Goal: Use online tool/utility: Utilize a website feature to perform a specific function

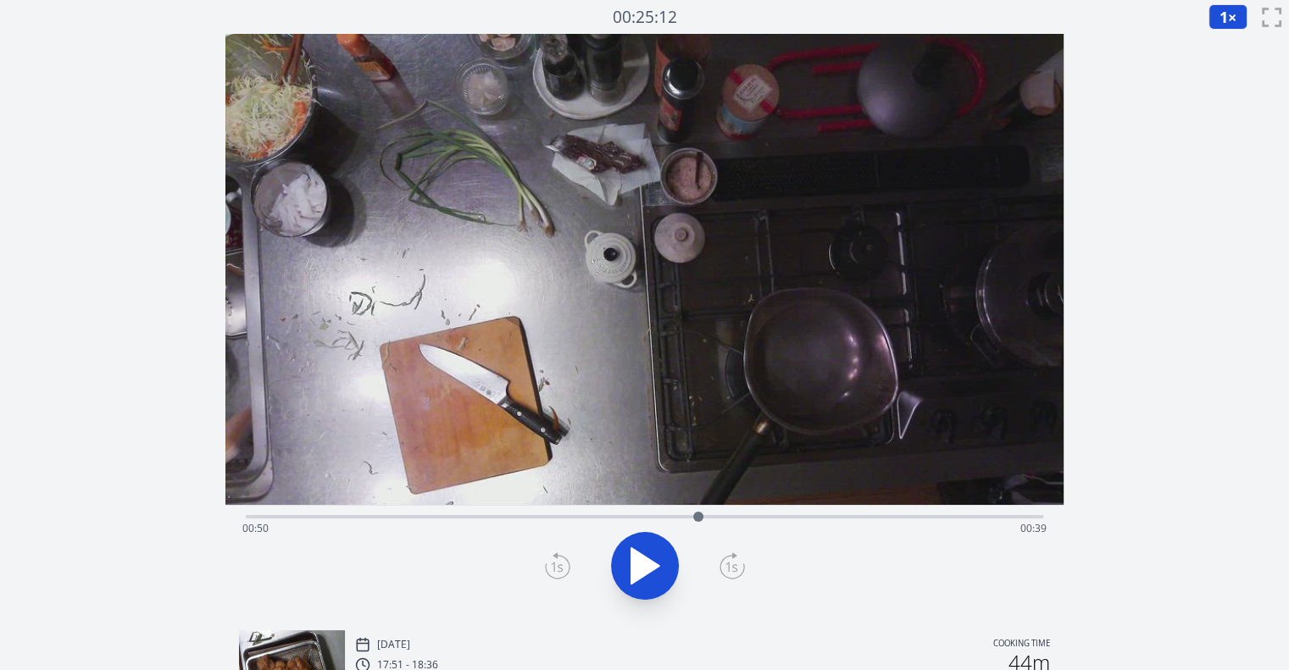
drag, startPoint x: 311, startPoint y: 515, endPoint x: 698, endPoint y: 507, distance: 387.4
click at [698, 507] on div at bounding box center [698, 516] width 25 height 25
drag, startPoint x: 742, startPoint y: 514, endPoint x: 953, endPoint y: 497, distance: 211.7
click at [953, 497] on div "Time elapsed: 01:00 Time remaining: 00:29" at bounding box center [644, 325] width 838 height 583
drag, startPoint x: 915, startPoint y: 516, endPoint x: 852, endPoint y: 534, distance: 66.0
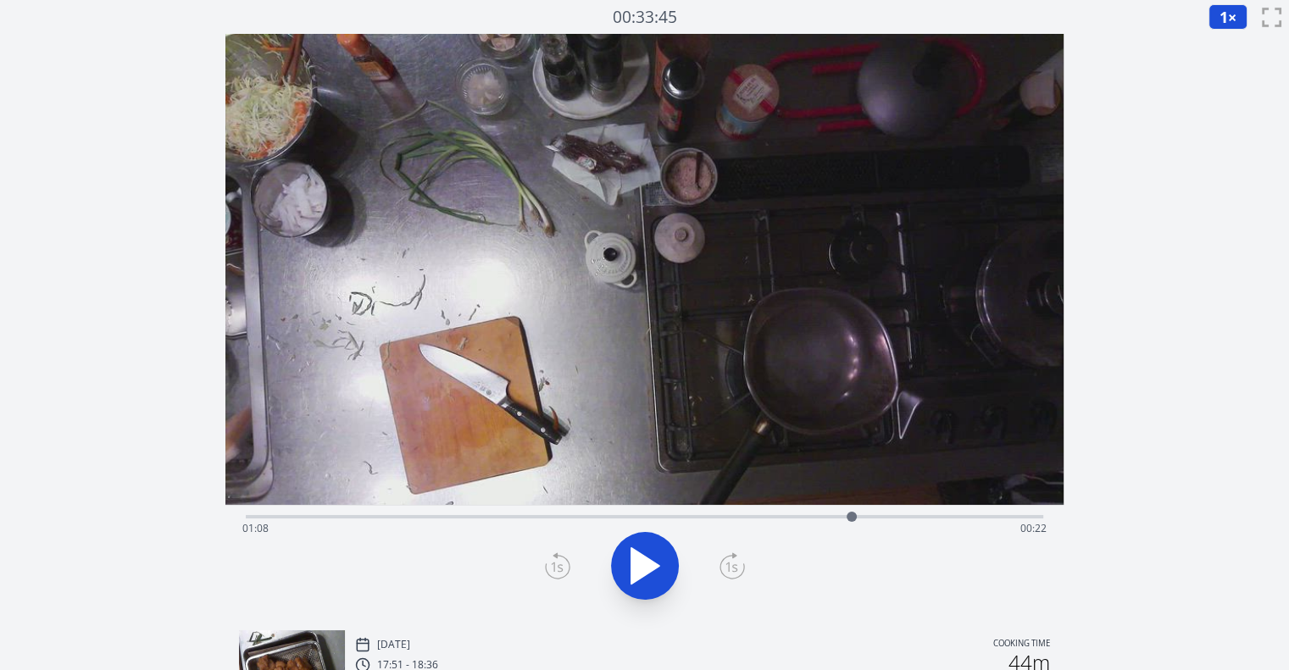
click at [852, 519] on div "Time elapsed: 01:08 Time remaining: 00:22" at bounding box center [645, 516] width 798 height 3
click at [653, 579] on icon at bounding box center [653, 566] width 9 height 36
click at [567, 565] on icon at bounding box center [557, 566] width 25 height 27
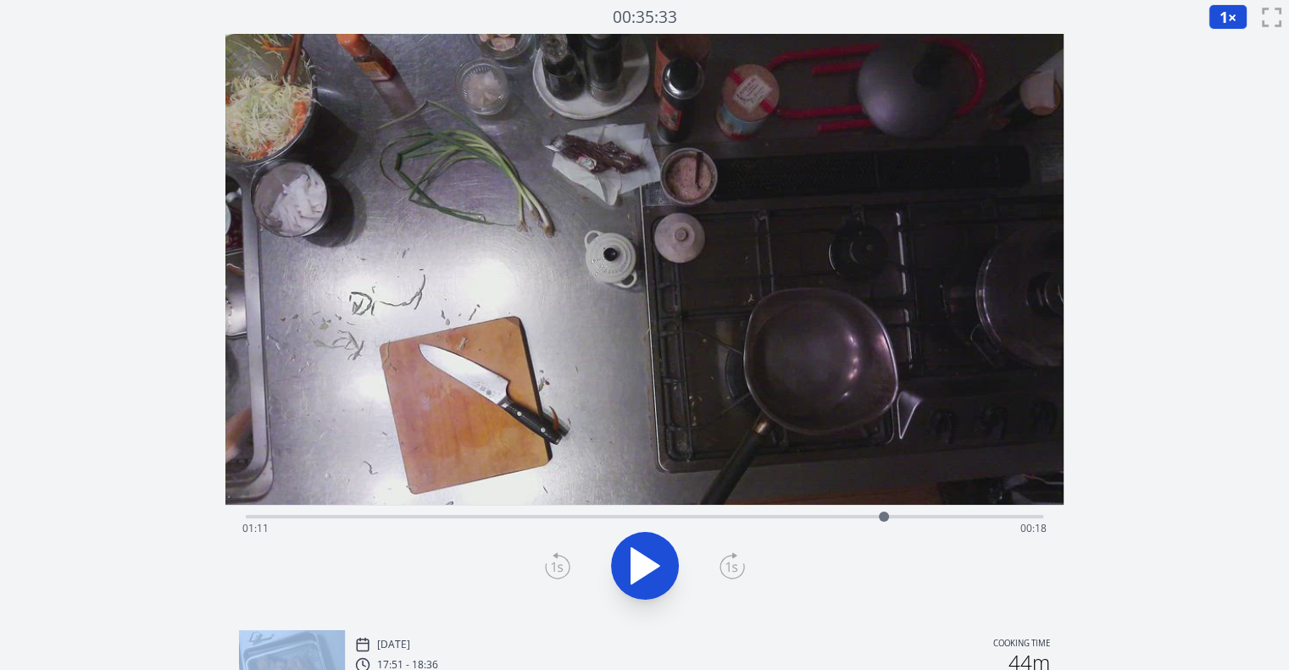
click at [567, 565] on icon at bounding box center [557, 566] width 25 height 27
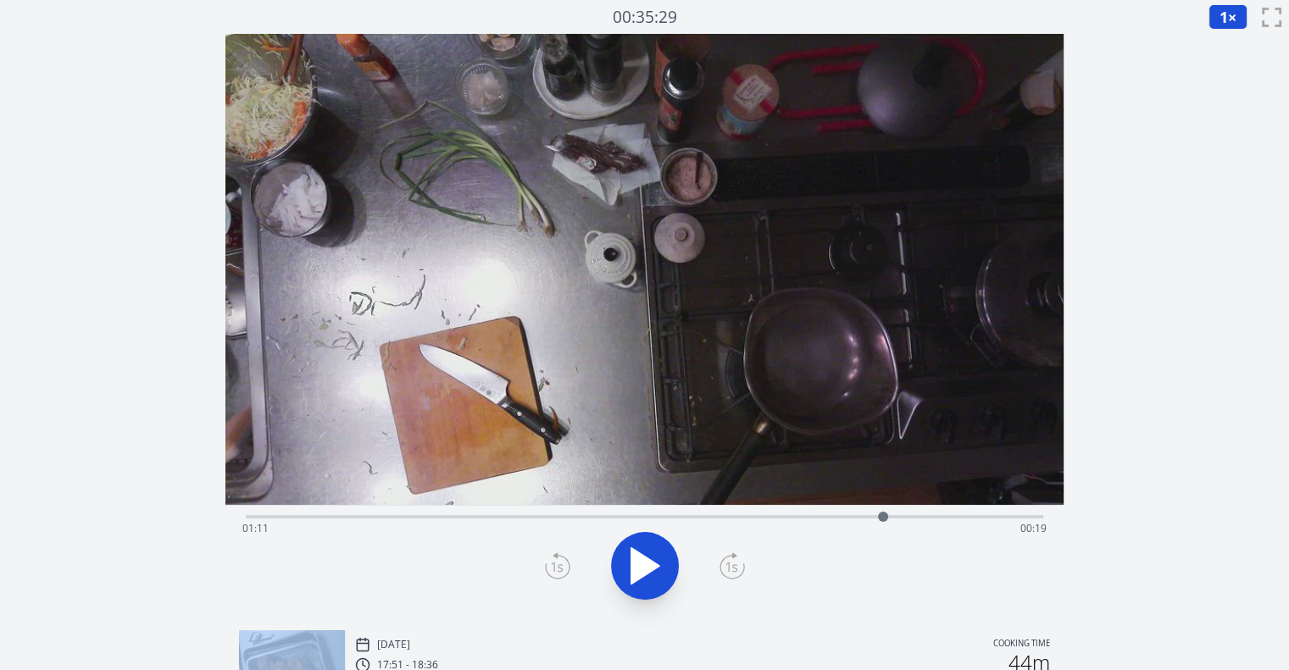
click at [567, 565] on icon at bounding box center [557, 566] width 25 height 27
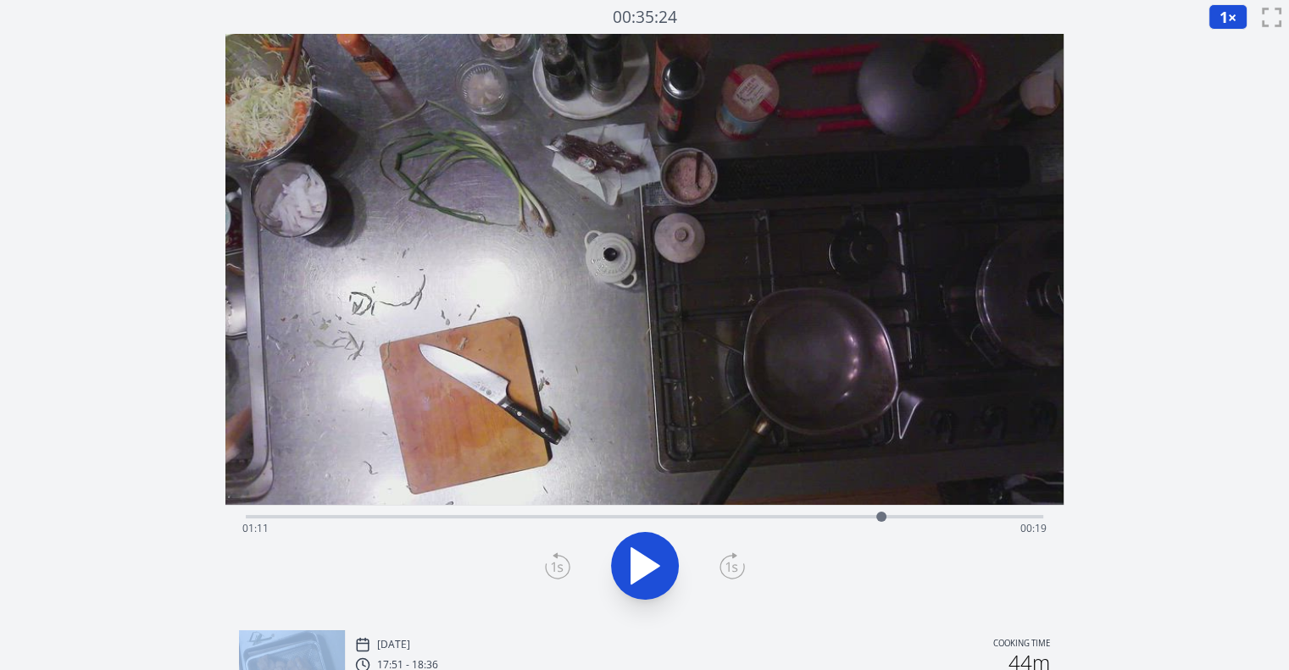
click at [567, 565] on icon at bounding box center [557, 566] width 25 height 27
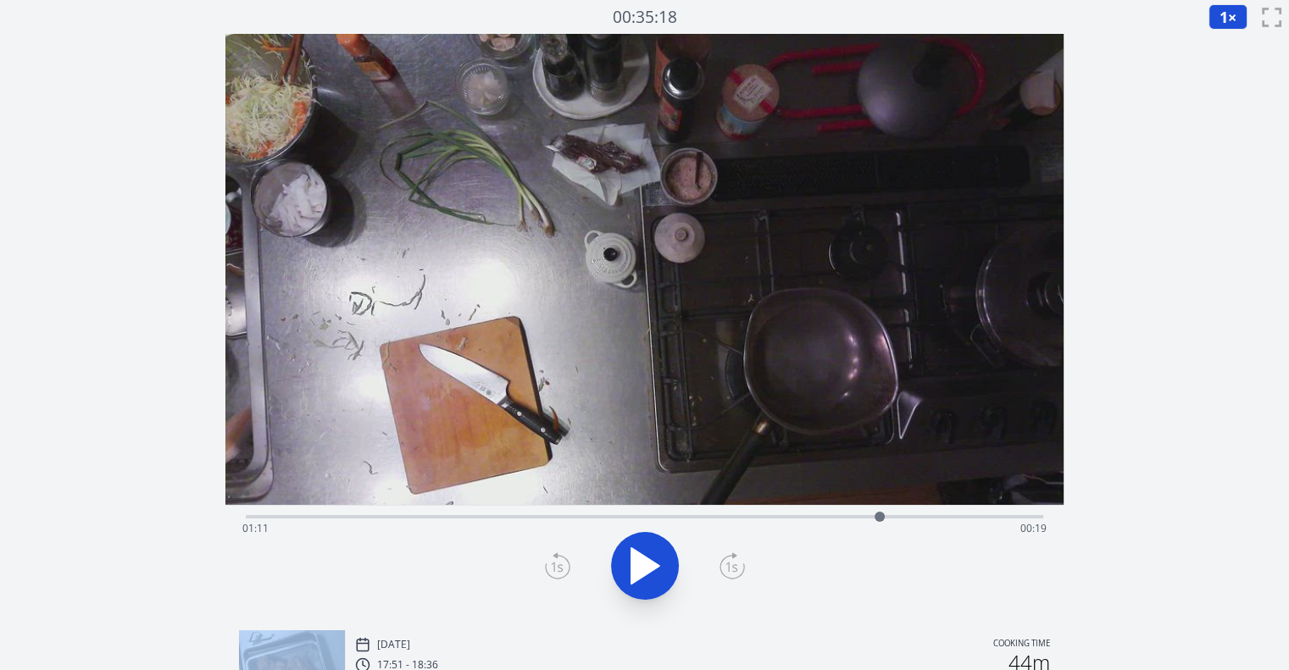
click at [567, 565] on icon at bounding box center [557, 566] width 25 height 27
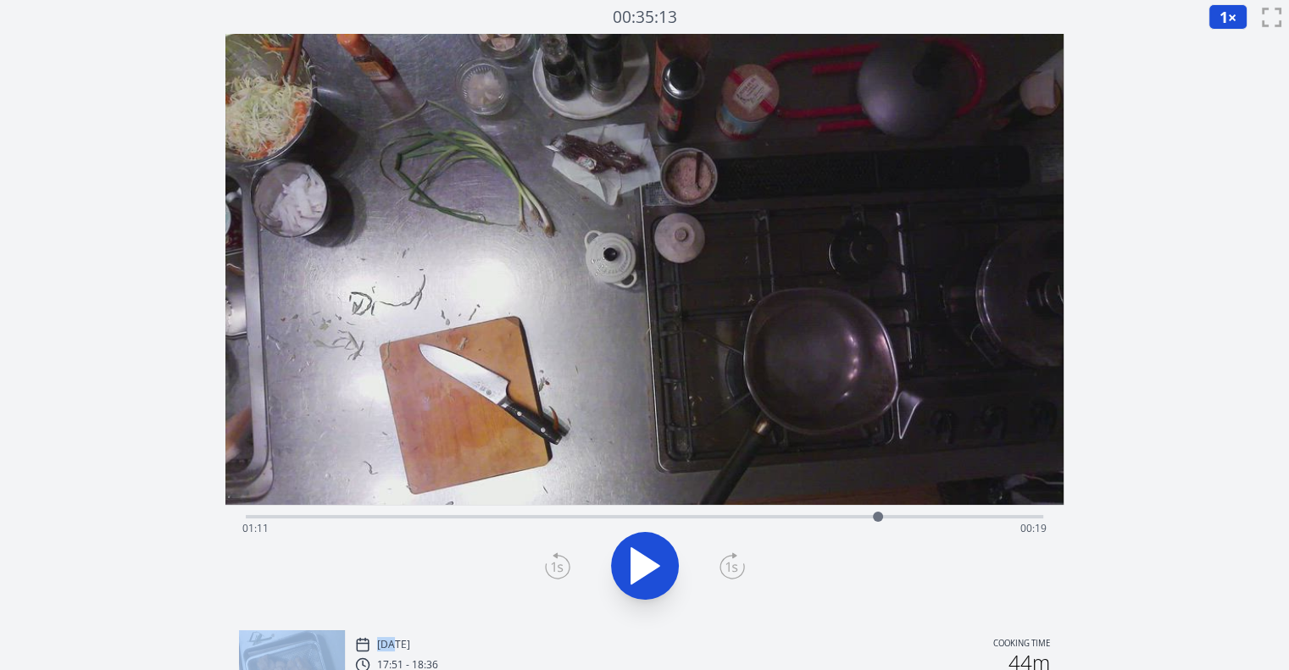
click at [567, 565] on icon at bounding box center [557, 566] width 25 height 27
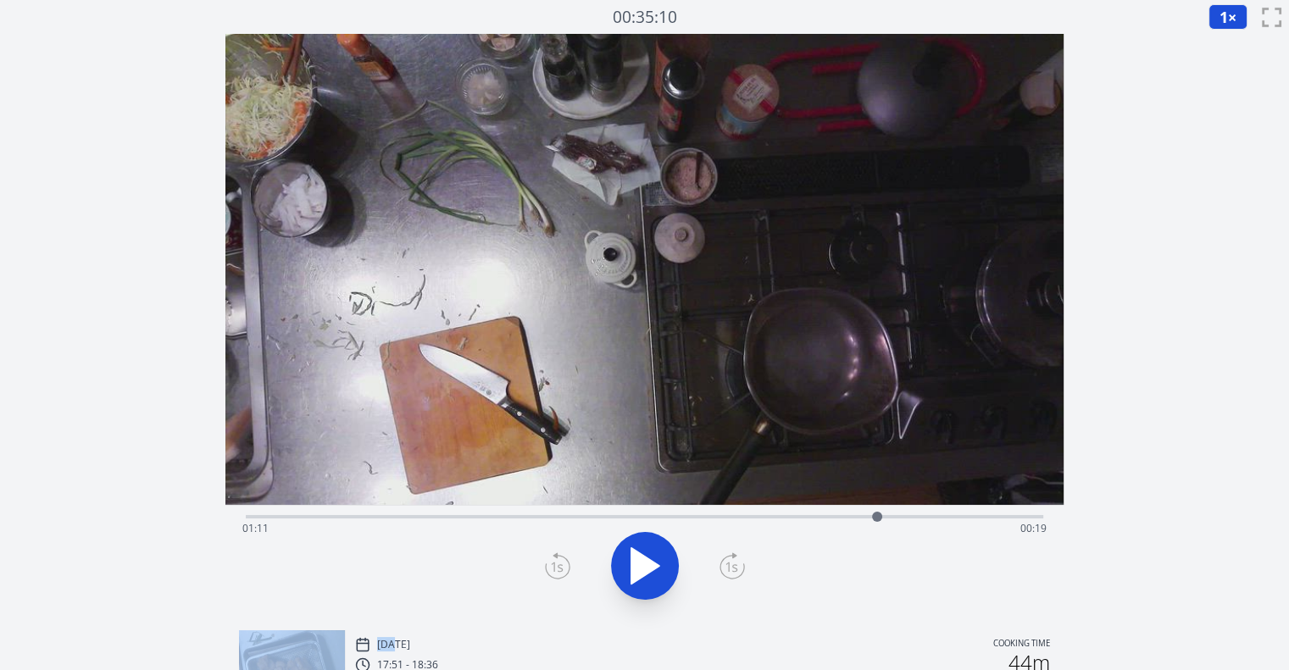
click at [567, 565] on icon at bounding box center [557, 566] width 25 height 27
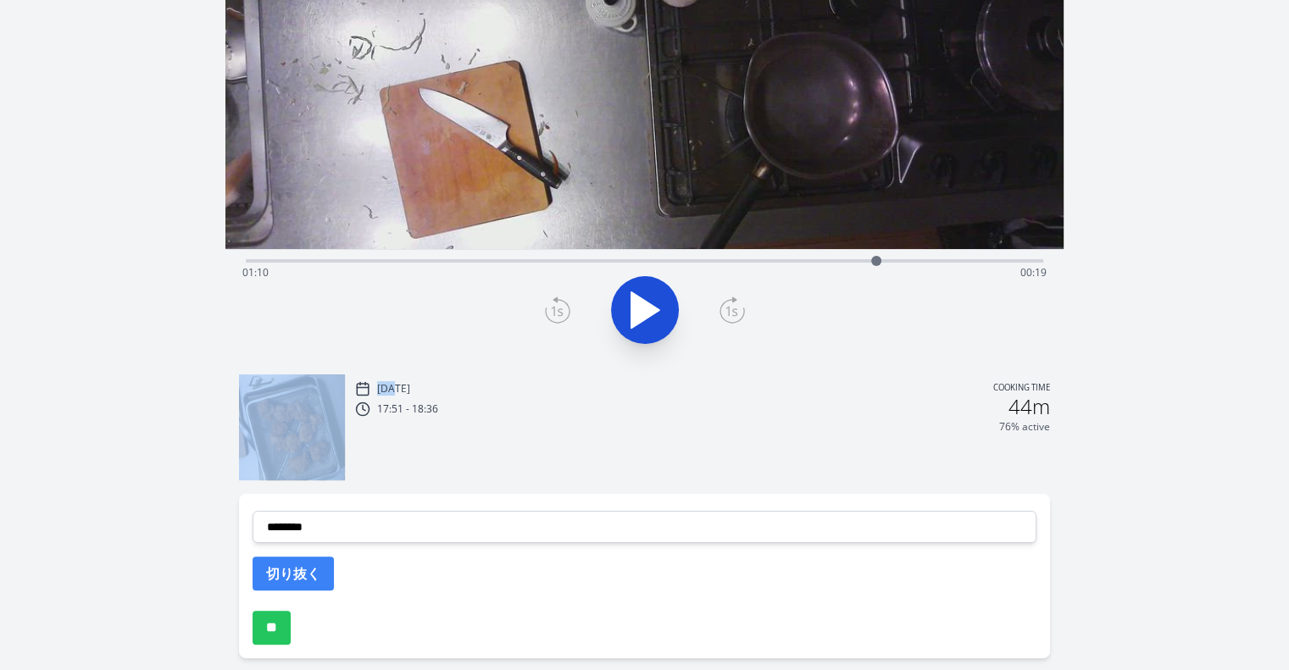
scroll to position [278, 0]
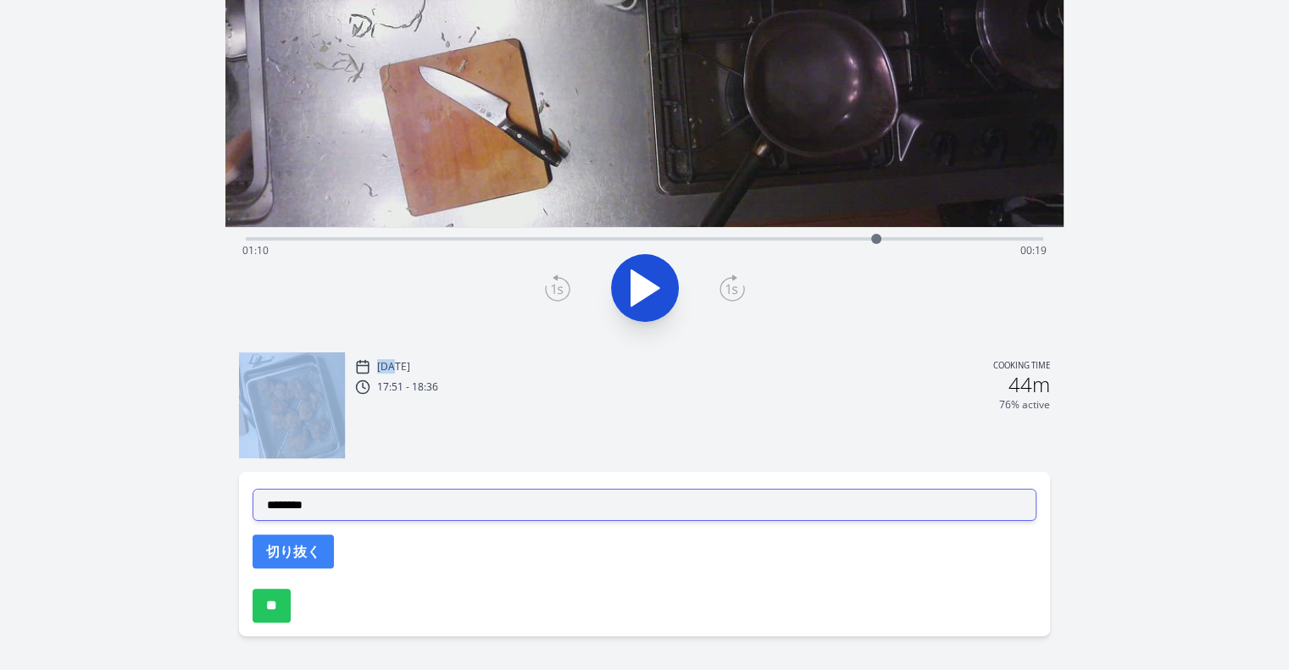
click at [497, 510] on select "**********" at bounding box center [645, 505] width 784 height 32
select select "**********"
click at [253, 489] on select "**********" at bounding box center [645, 505] width 784 height 32
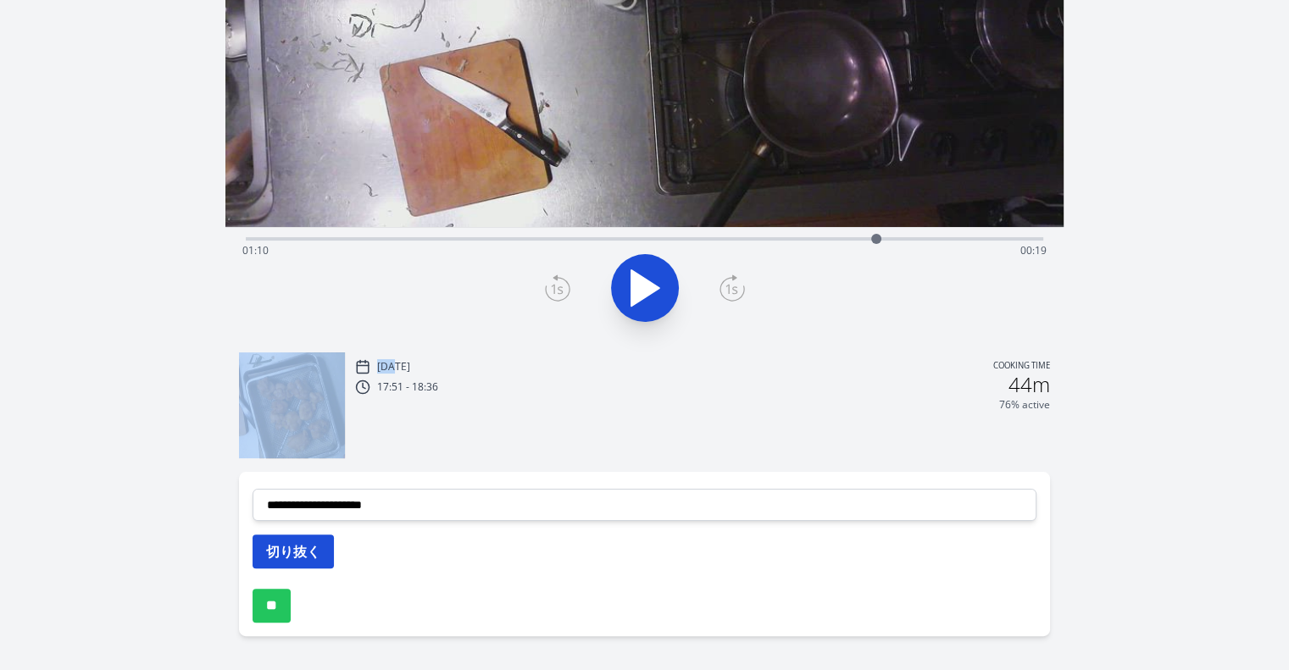
click at [303, 557] on button "切り抜く" at bounding box center [293, 552] width 81 height 34
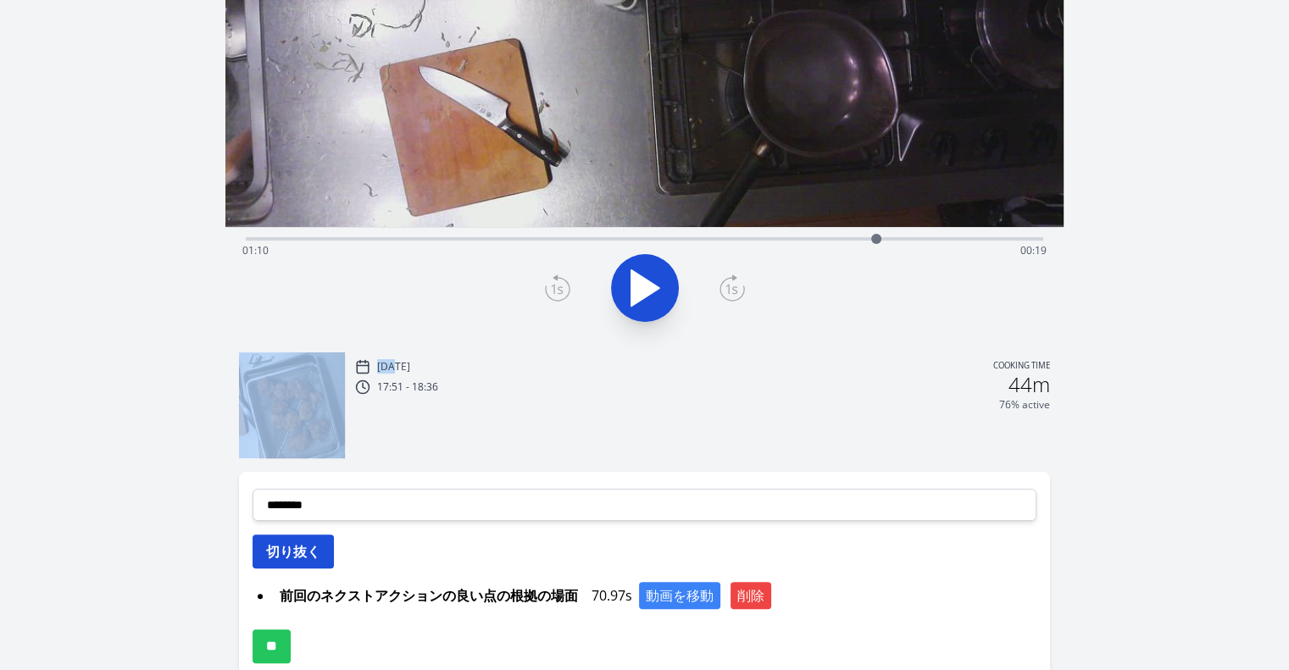
scroll to position [0, 0]
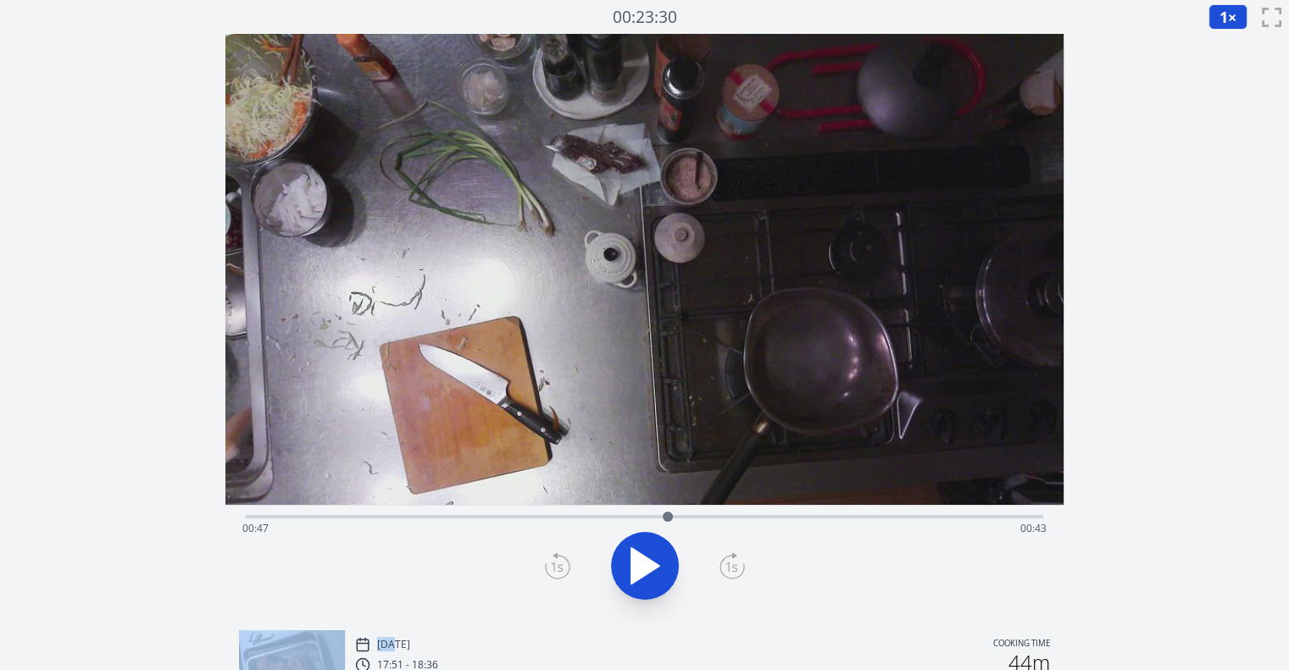
drag, startPoint x: 875, startPoint y: 514, endPoint x: 668, endPoint y: 512, distance: 206.8
click at [668, 512] on div at bounding box center [668, 517] width 10 height 10
click at [559, 559] on icon at bounding box center [557, 566] width 25 height 27
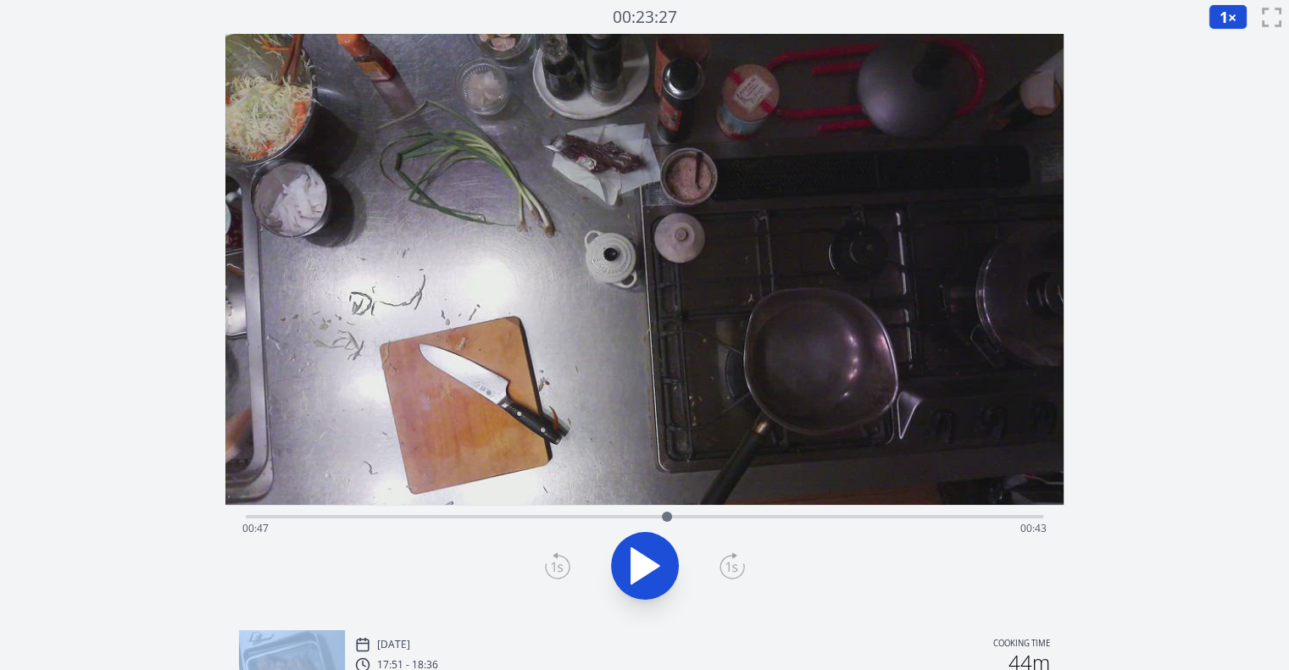
click at [559, 559] on icon at bounding box center [557, 566] width 25 height 27
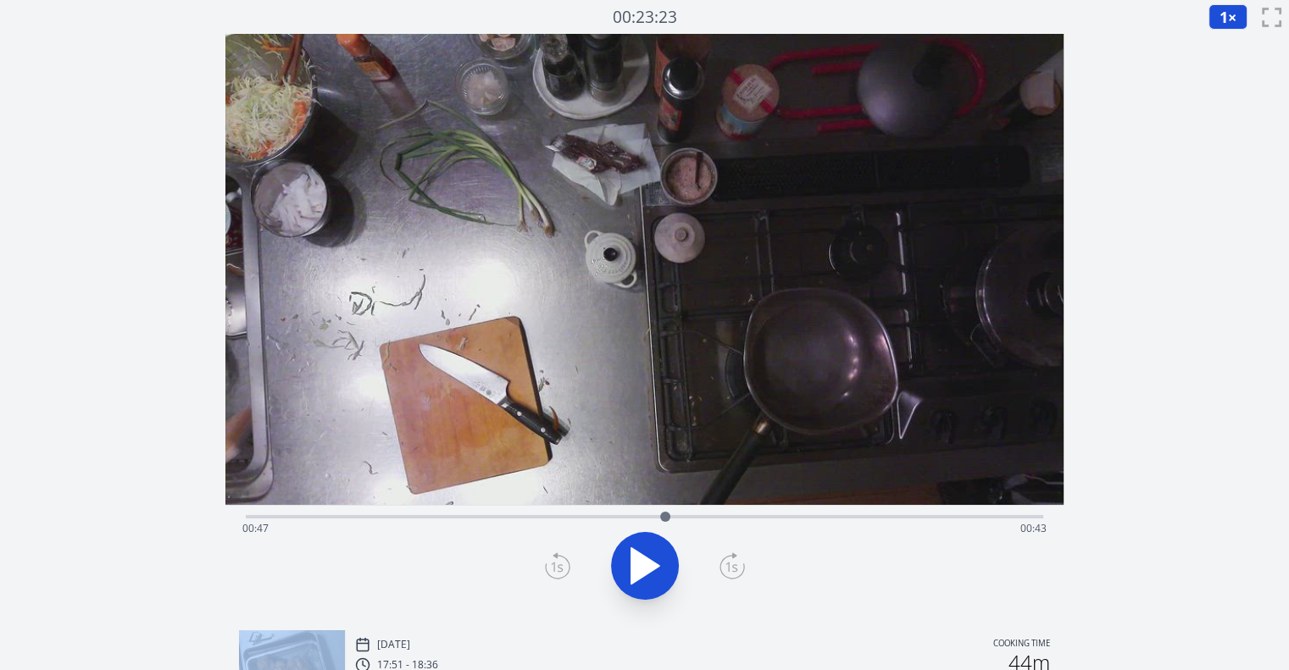
click at [559, 559] on icon at bounding box center [557, 566] width 25 height 27
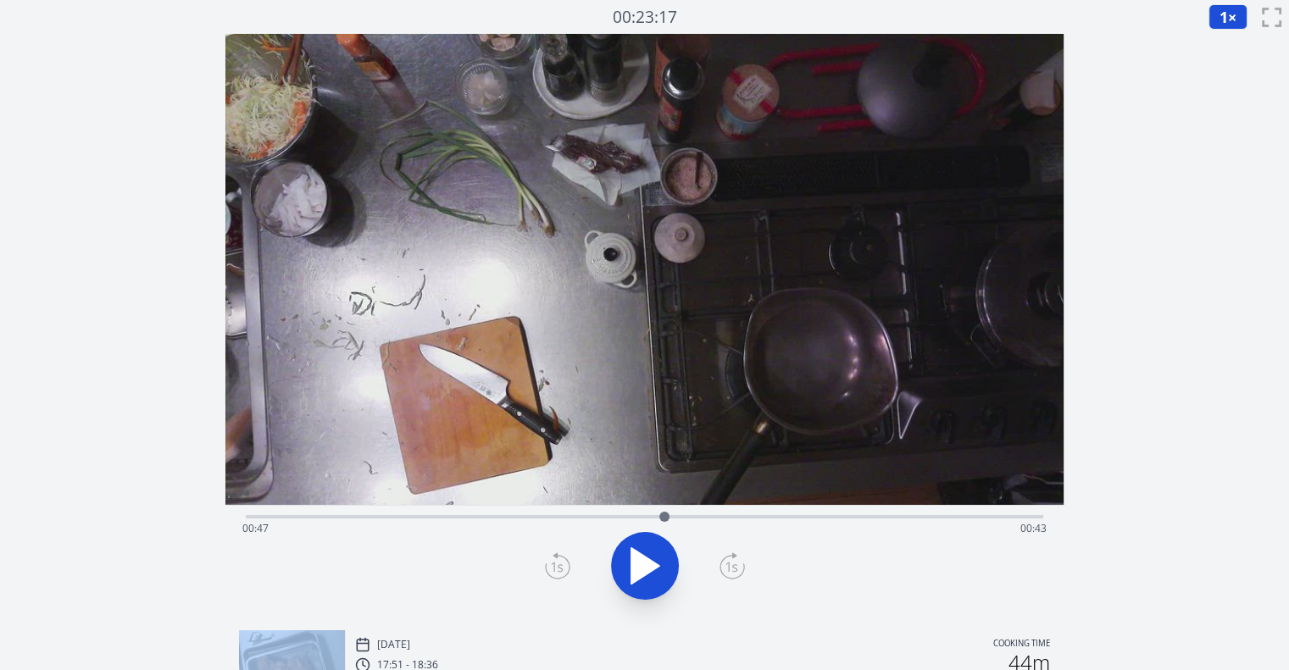
click at [559, 559] on icon at bounding box center [557, 566] width 25 height 27
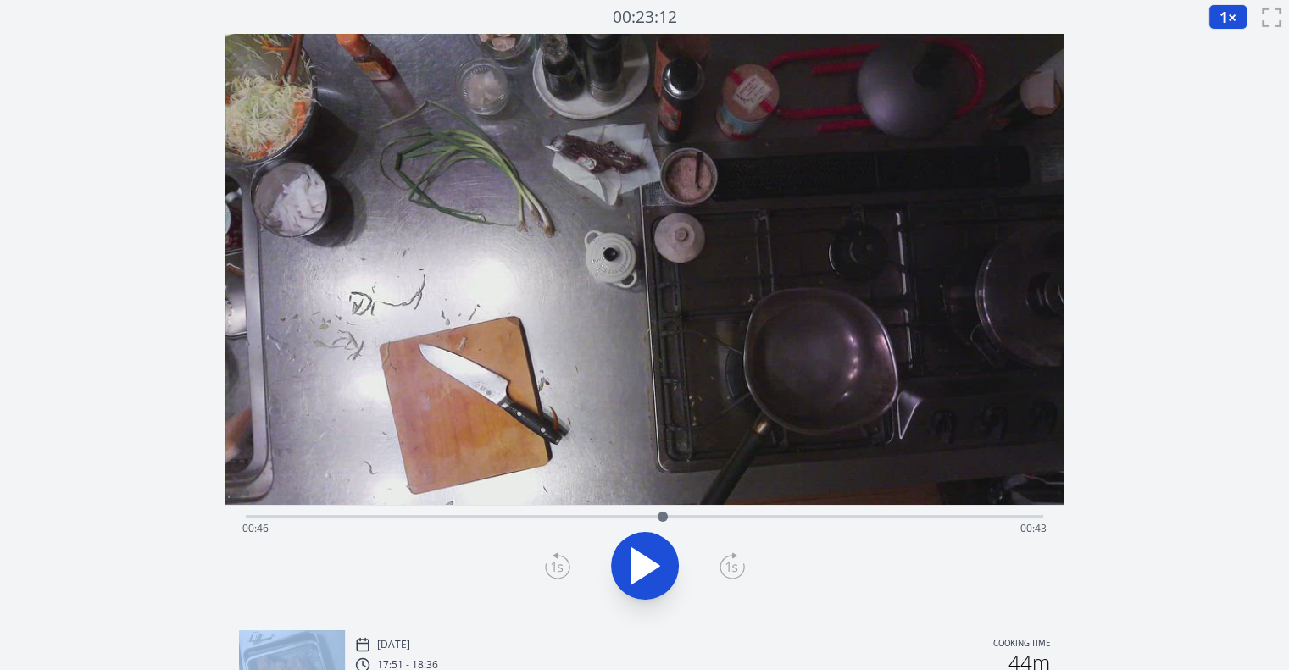
click at [559, 559] on icon at bounding box center [557, 566] width 25 height 27
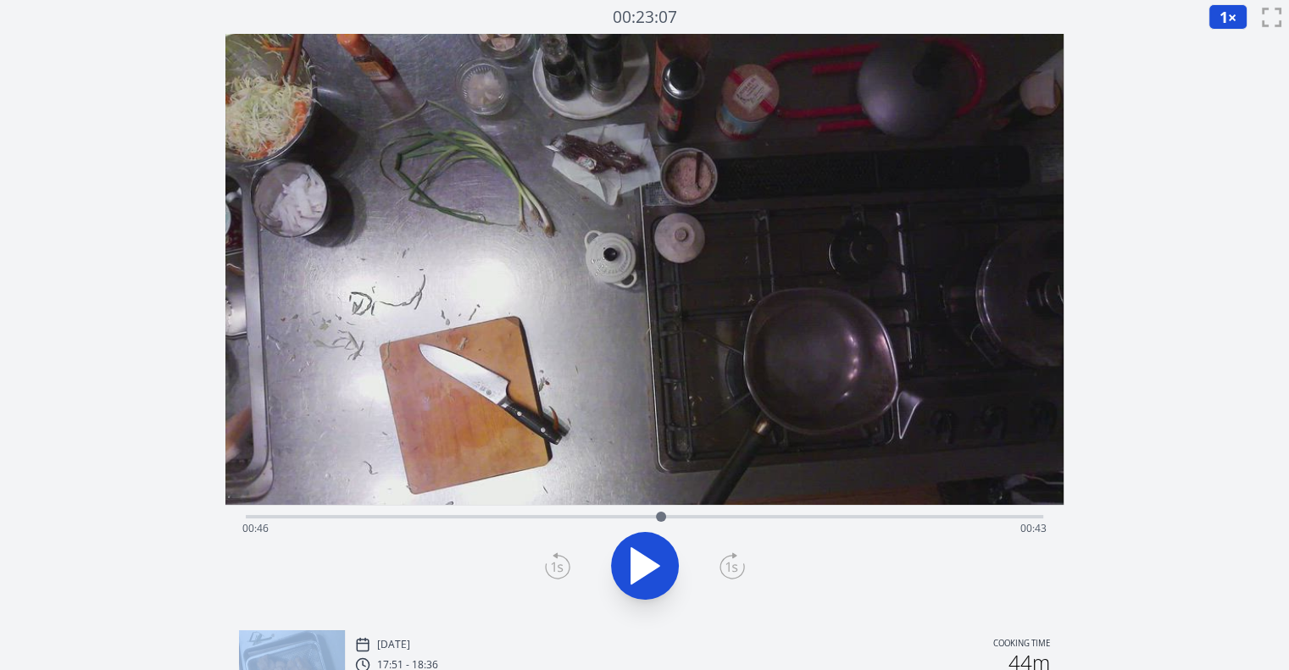
click at [559, 559] on icon at bounding box center [557, 566] width 25 height 27
click at [570, 511] on div "Time elapsed: 00:46 Time remaining: 00:44" at bounding box center [645, 515] width 798 height 20
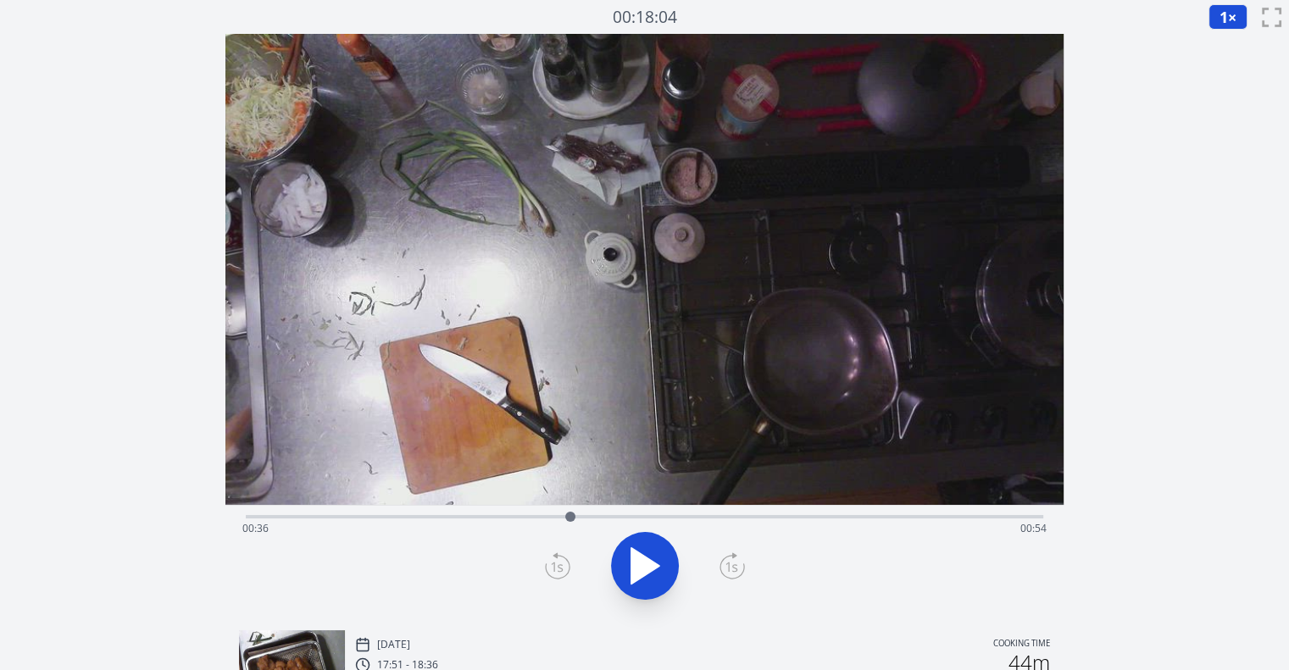
click at [722, 563] on icon at bounding box center [732, 566] width 25 height 27
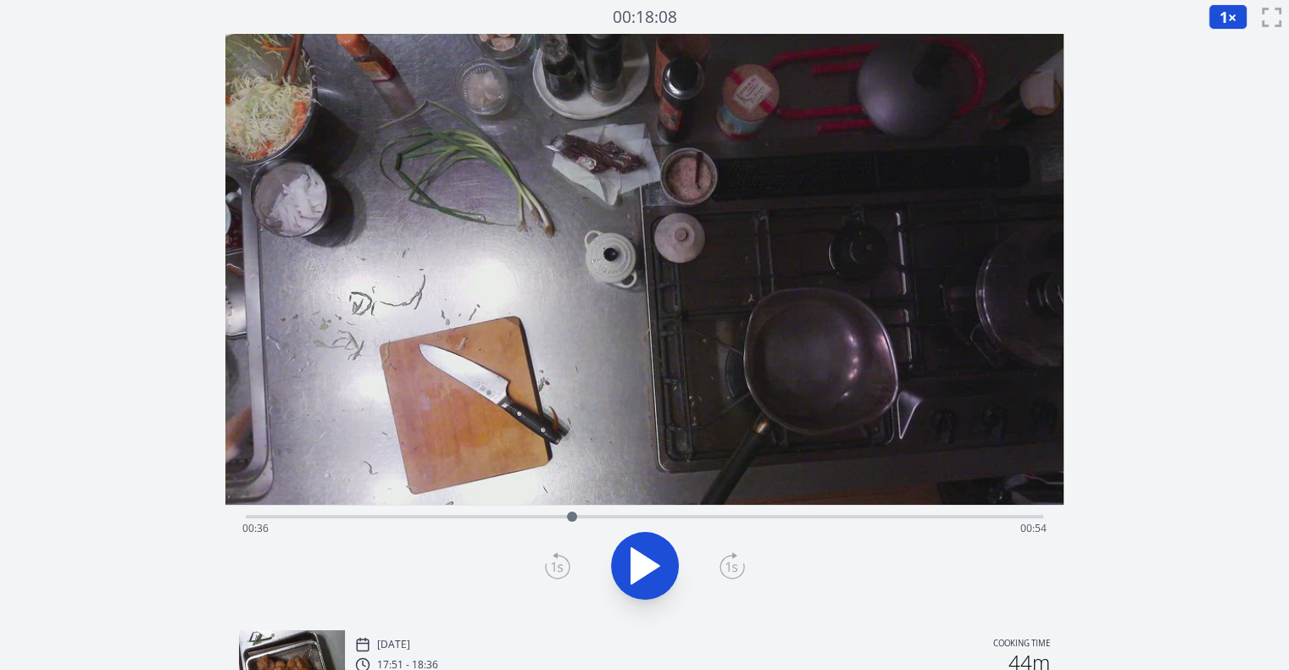
click at [722, 563] on icon at bounding box center [732, 566] width 25 height 27
drag, startPoint x: 722, startPoint y: 563, endPoint x: 643, endPoint y: 578, distance: 80.3
click at [643, 578] on div at bounding box center [645, 565] width 818 height 81
click at [643, 578] on icon at bounding box center [644, 565] width 47 height 47
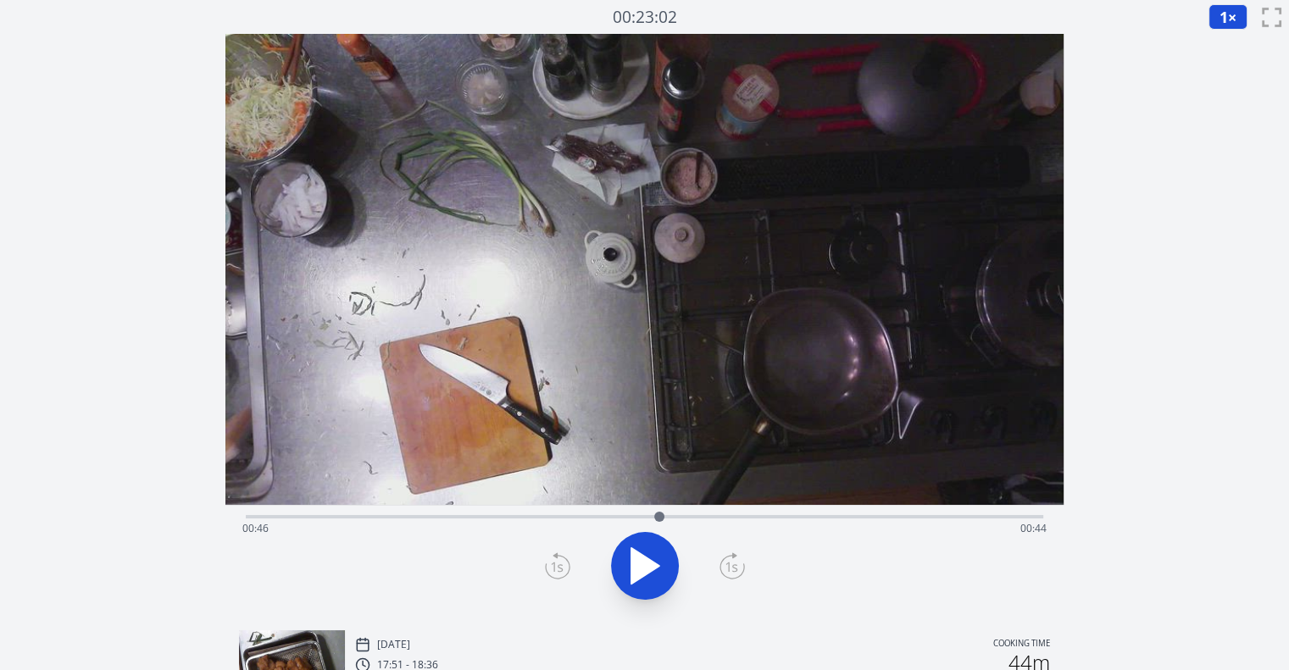
click at [556, 563] on icon at bounding box center [557, 566] width 25 height 27
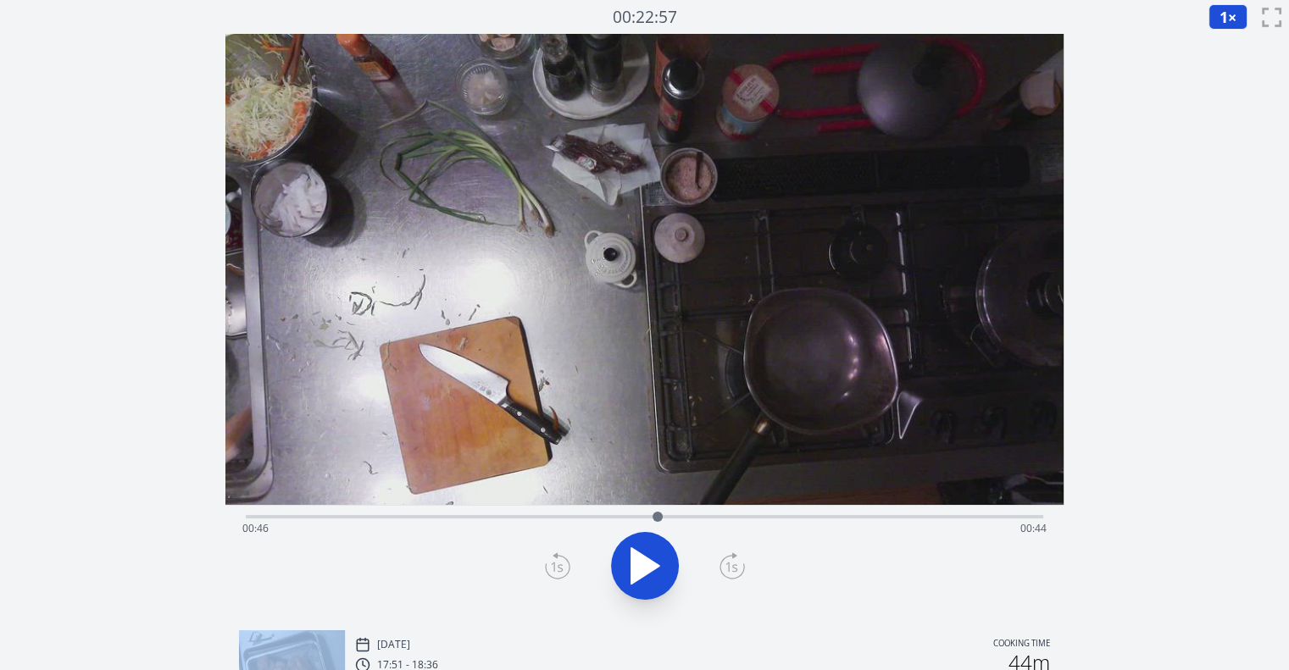
click at [556, 563] on icon at bounding box center [557, 566] width 25 height 27
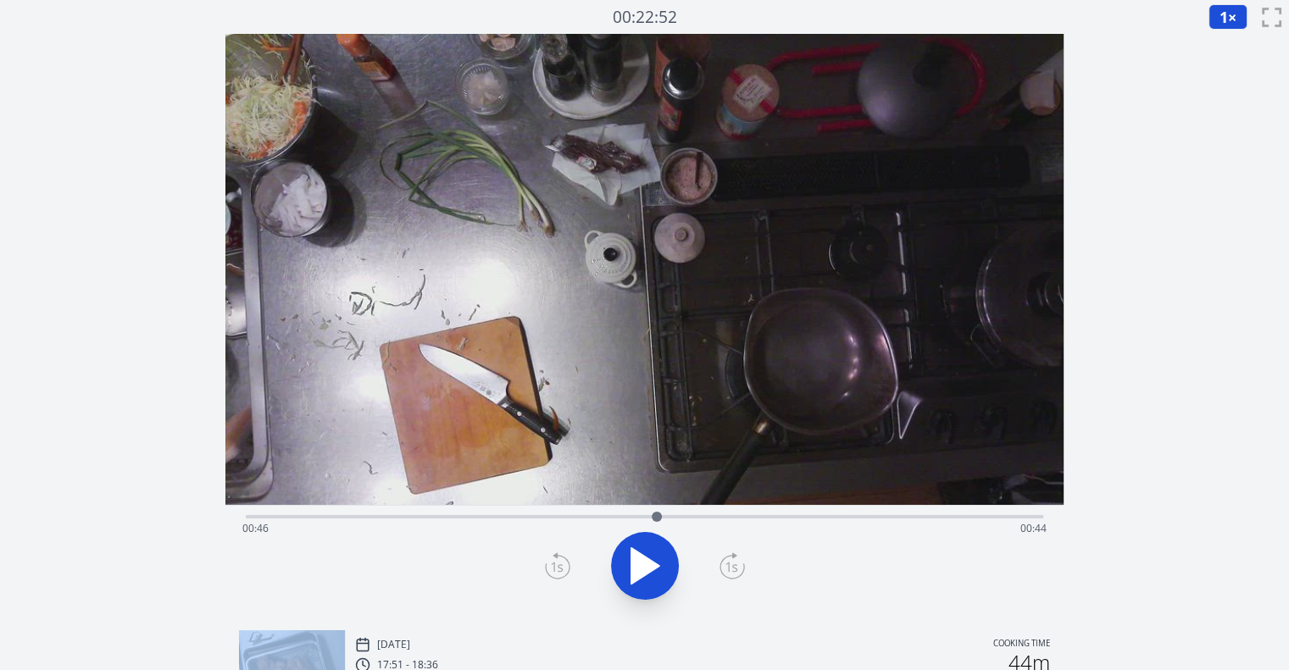
click at [556, 563] on icon at bounding box center [557, 566] width 25 height 27
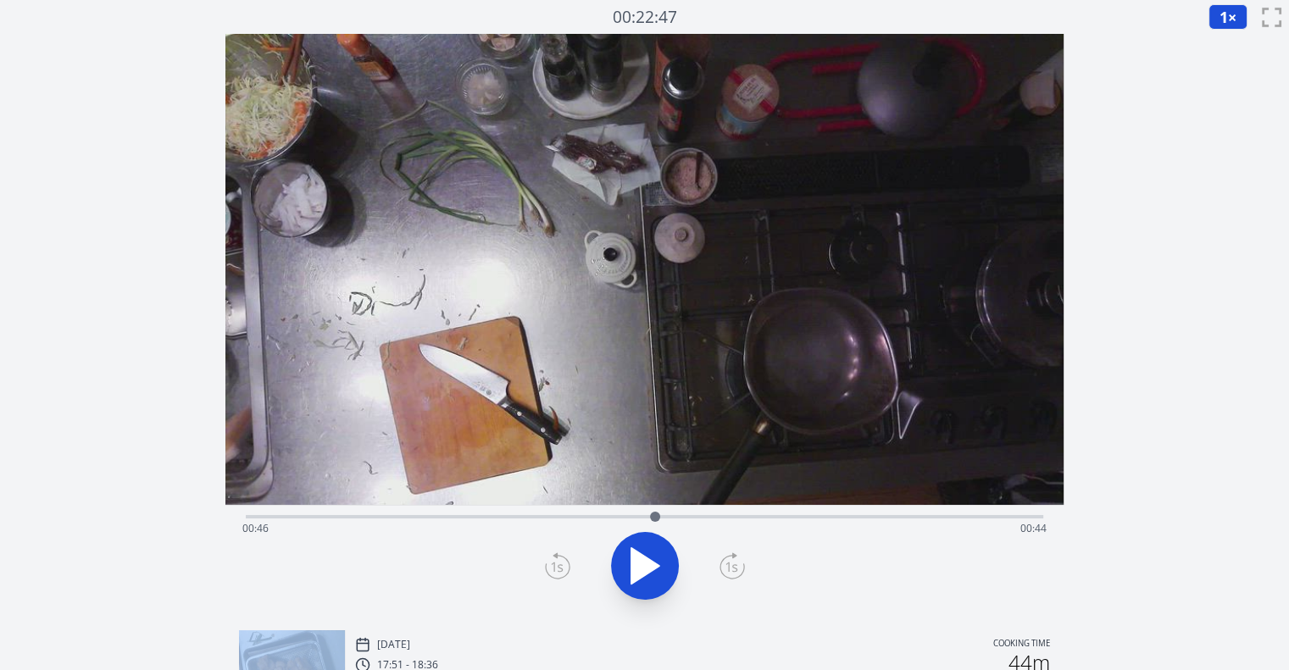
click at [556, 563] on icon at bounding box center [557, 566] width 25 height 27
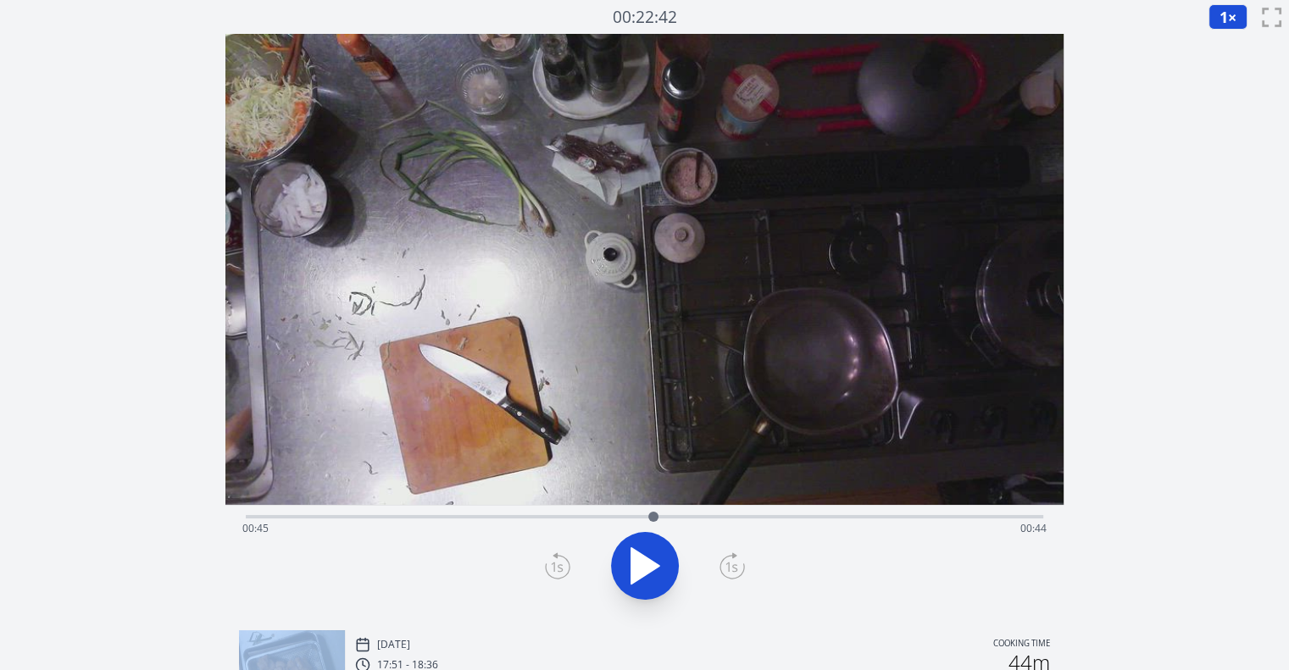
click at [556, 563] on icon at bounding box center [557, 566] width 25 height 27
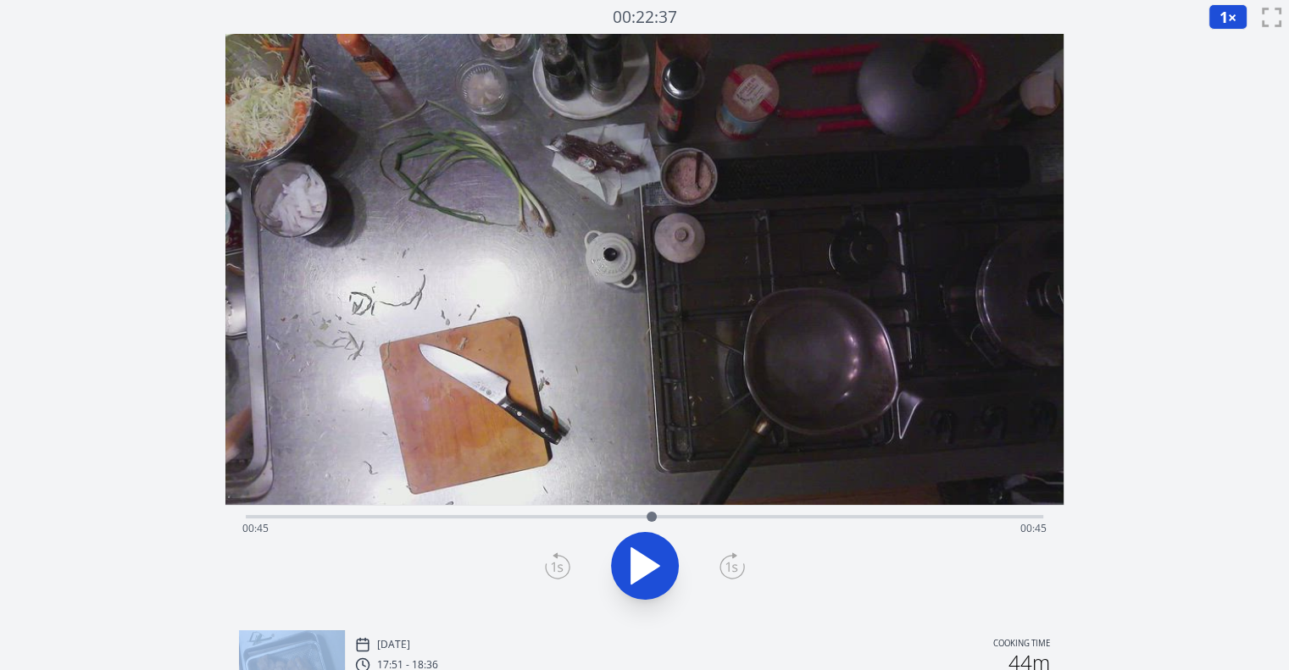
click at [556, 563] on icon at bounding box center [557, 566] width 25 height 27
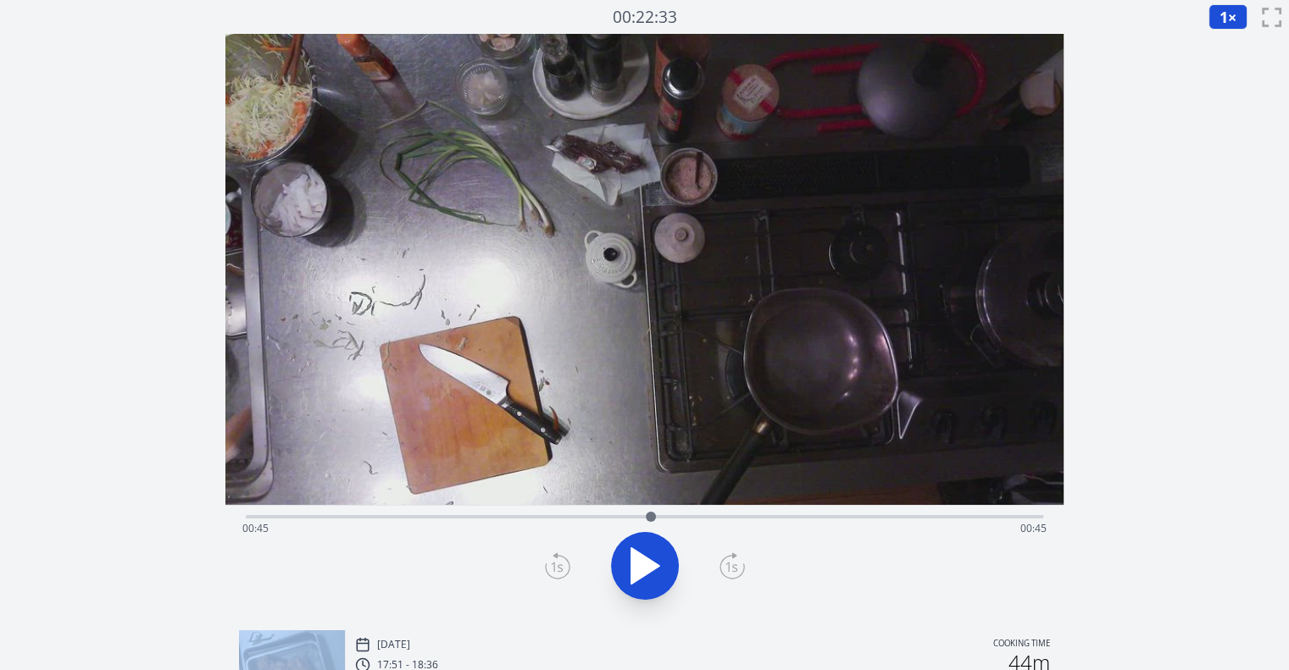
click at [556, 563] on icon at bounding box center [557, 566] width 25 height 27
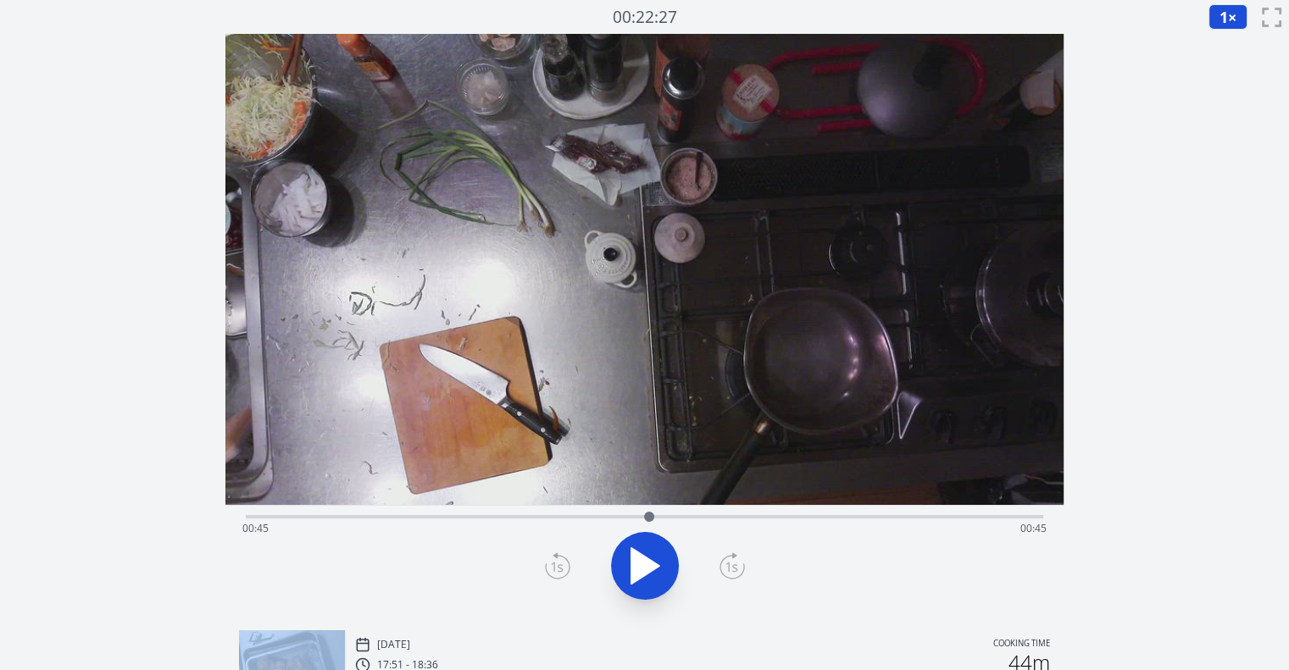
click at [556, 563] on icon at bounding box center [557, 566] width 25 height 27
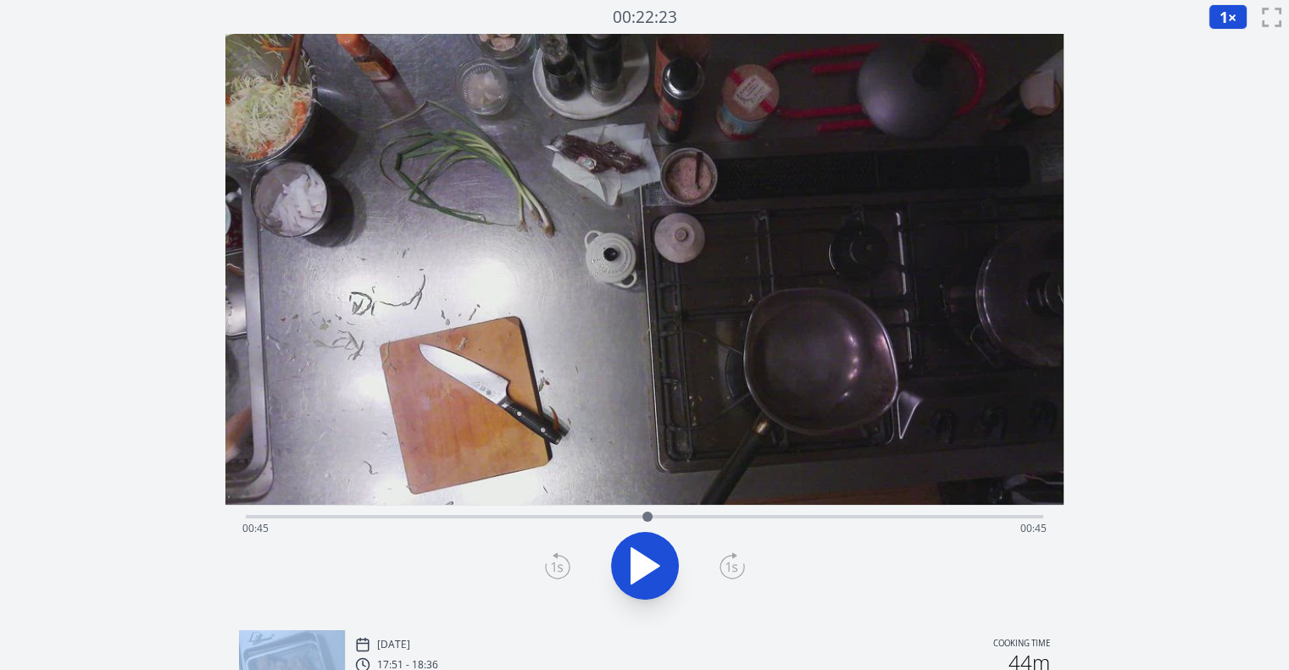
click at [556, 563] on icon at bounding box center [557, 566] width 25 height 27
click at [725, 562] on icon at bounding box center [732, 566] width 25 height 27
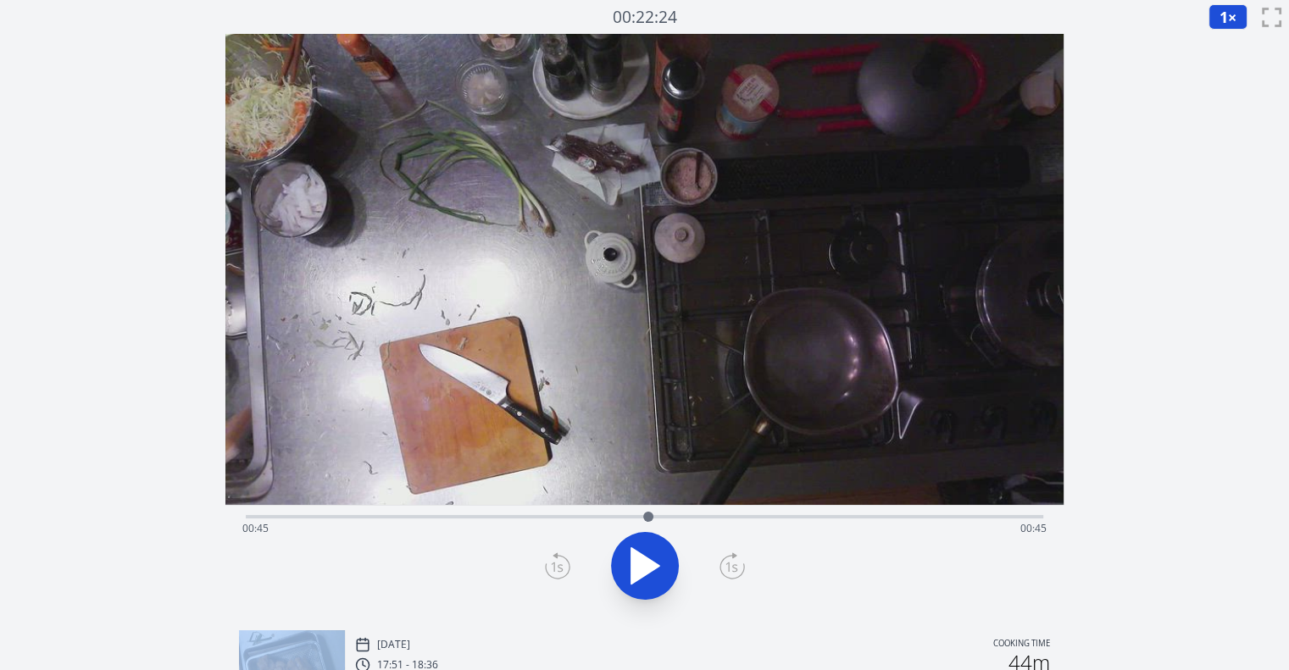
click at [725, 562] on icon at bounding box center [732, 566] width 25 height 27
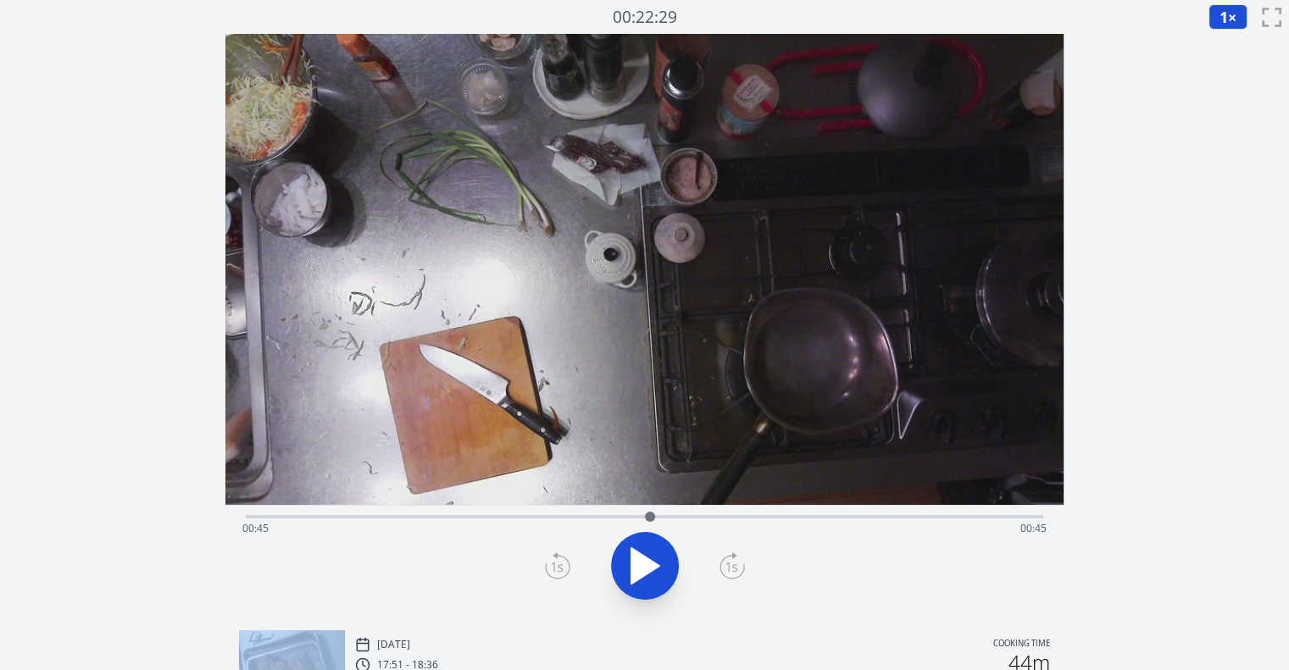
click at [725, 562] on icon at bounding box center [732, 566] width 25 height 27
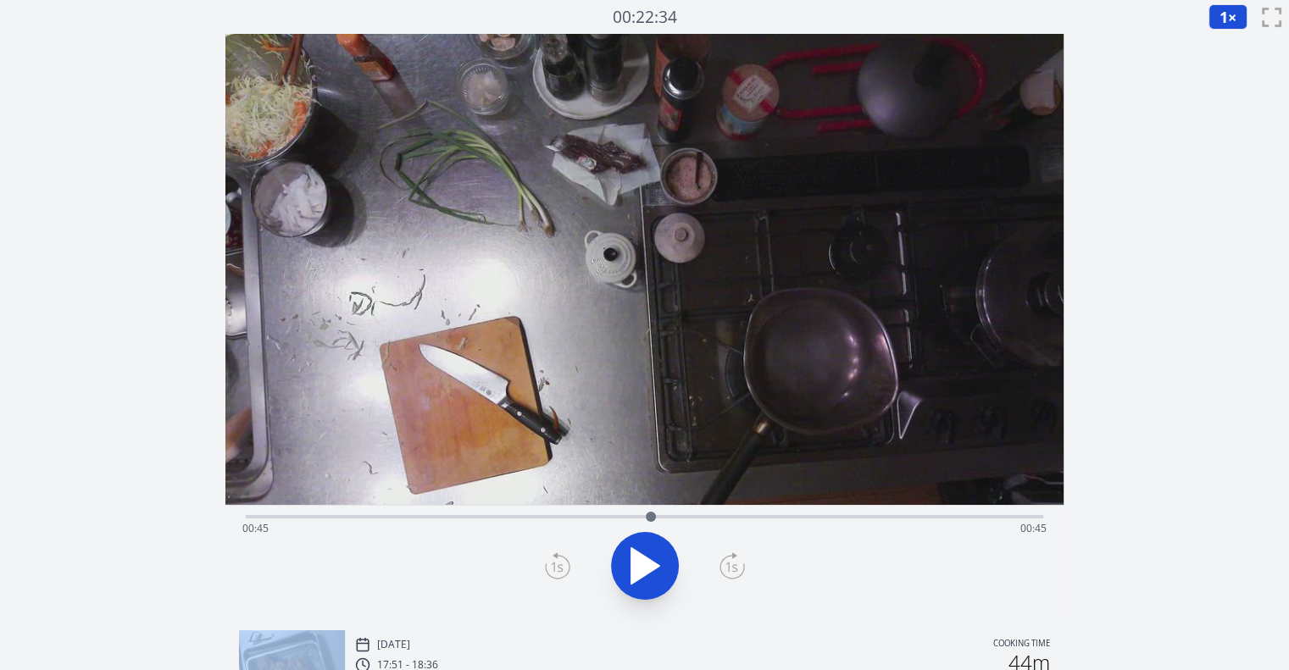
click at [725, 562] on icon at bounding box center [732, 566] width 25 height 27
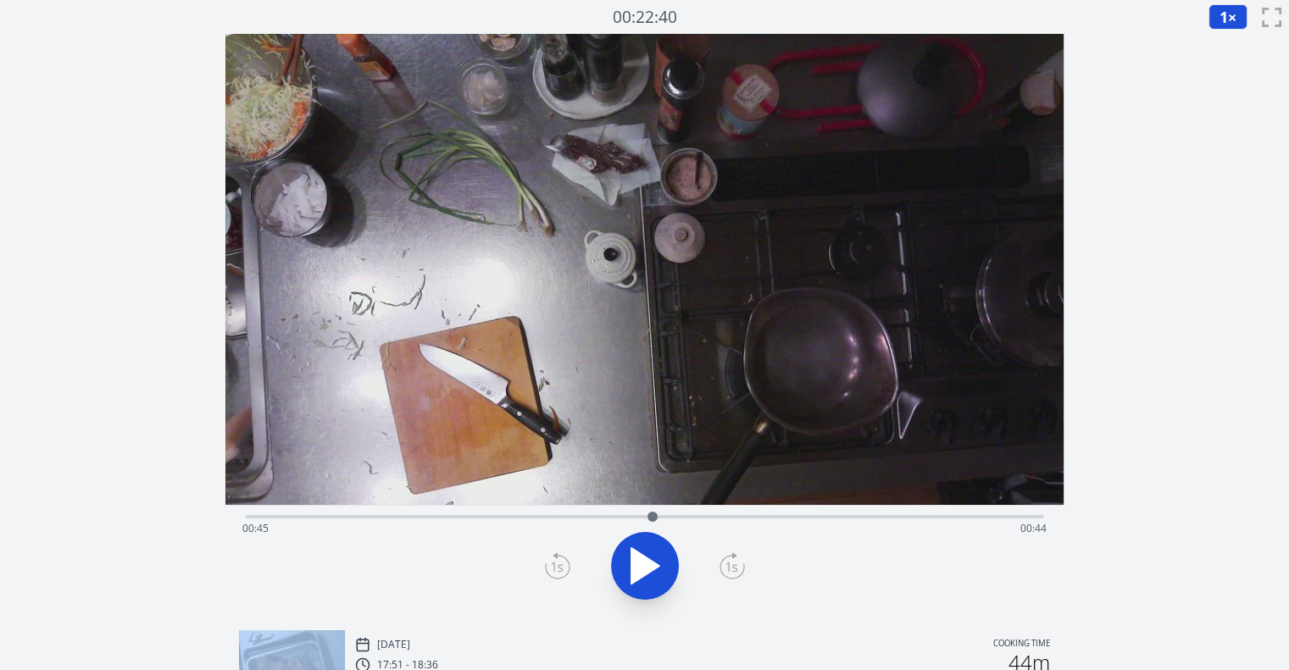
click at [725, 562] on icon at bounding box center [732, 566] width 25 height 27
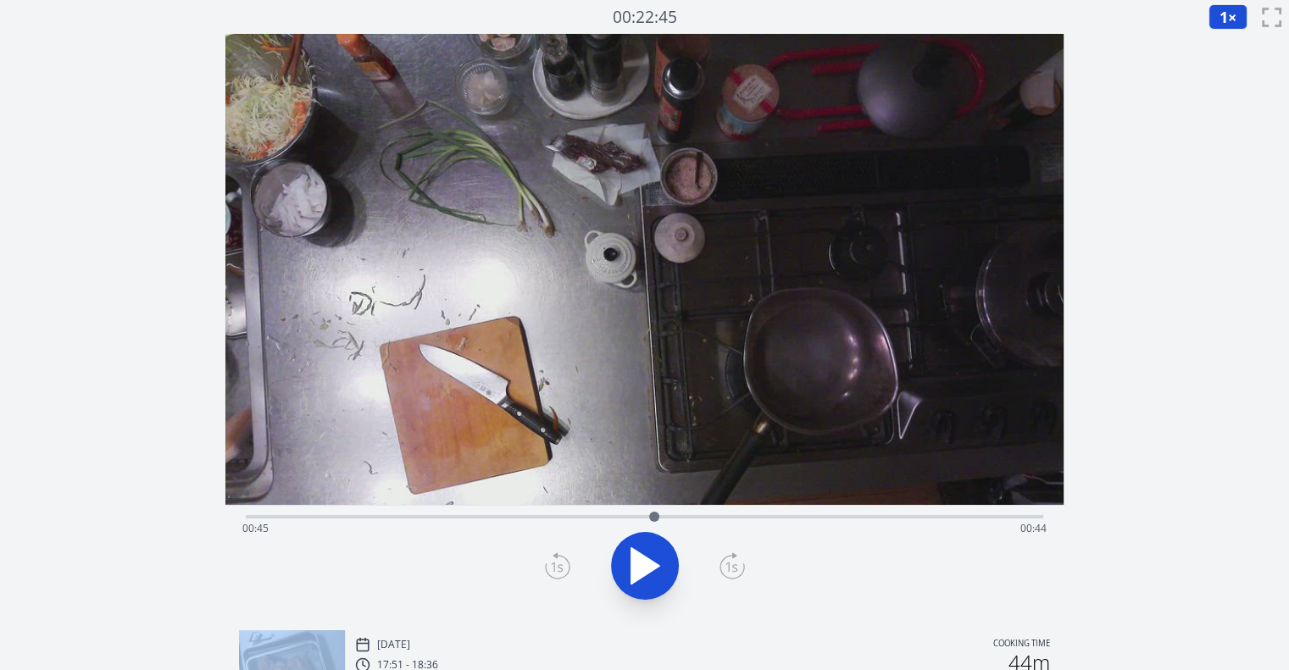
click at [725, 562] on icon at bounding box center [732, 566] width 25 height 27
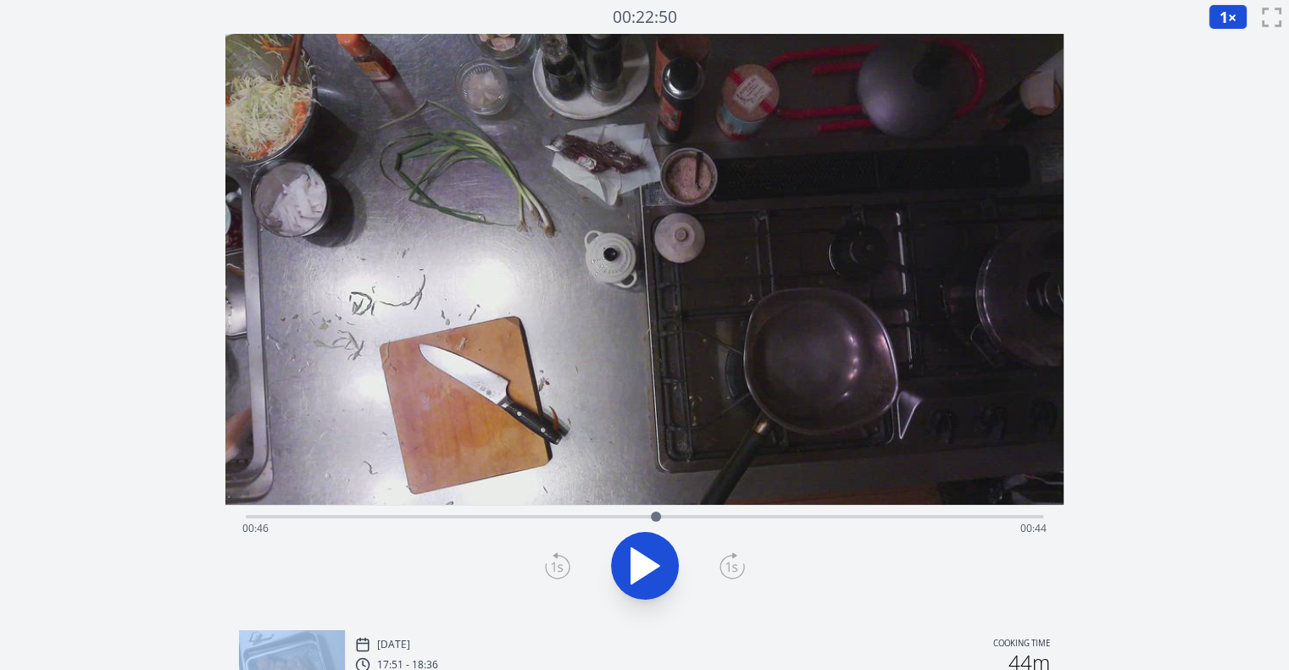
click at [725, 562] on icon at bounding box center [732, 566] width 25 height 27
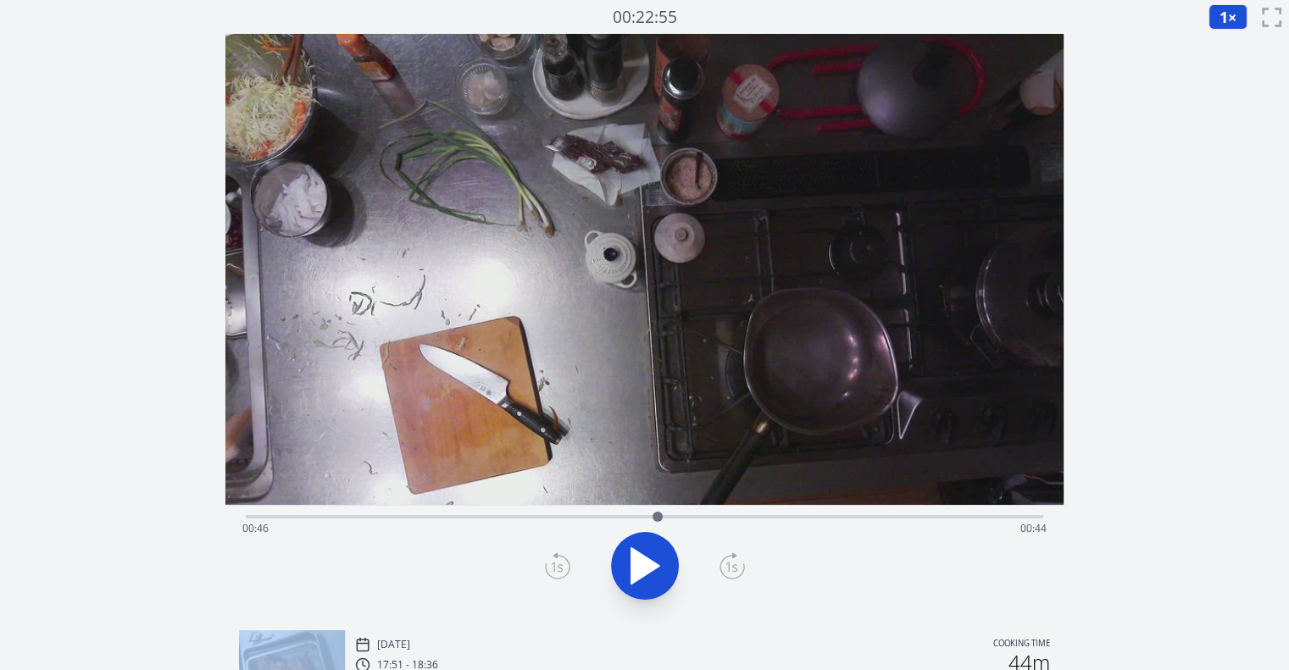
click at [725, 562] on icon at bounding box center [732, 566] width 25 height 27
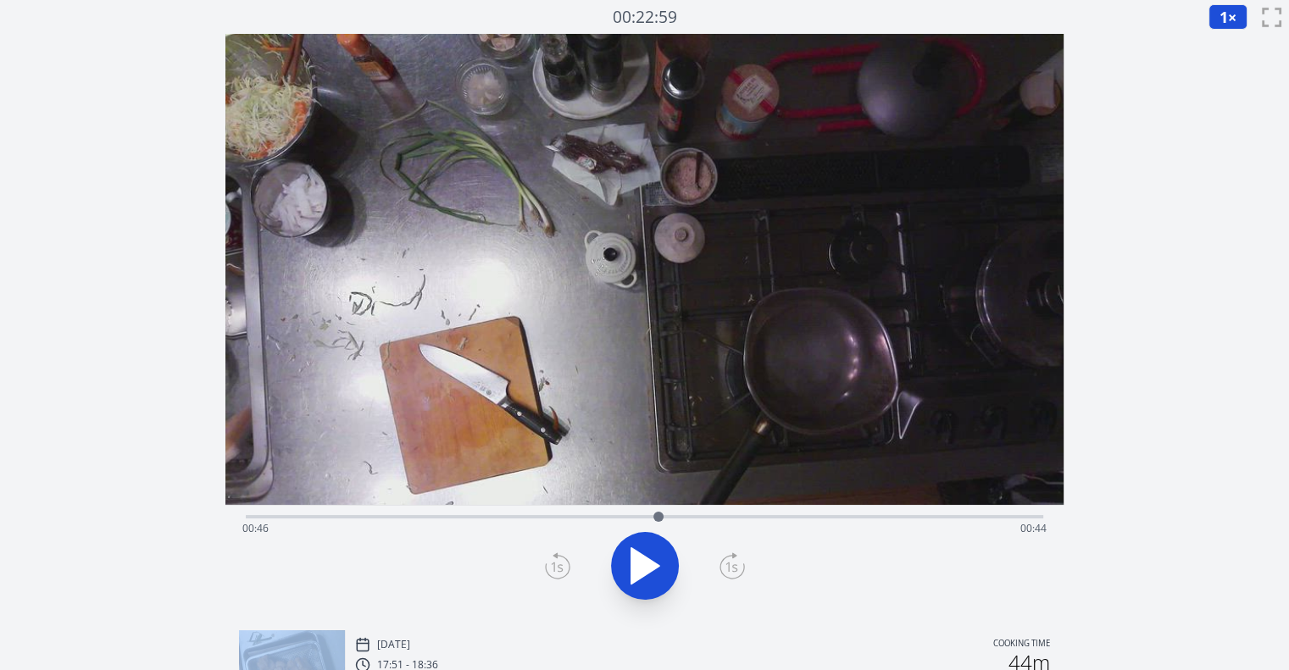
click at [725, 562] on icon at bounding box center [732, 566] width 25 height 27
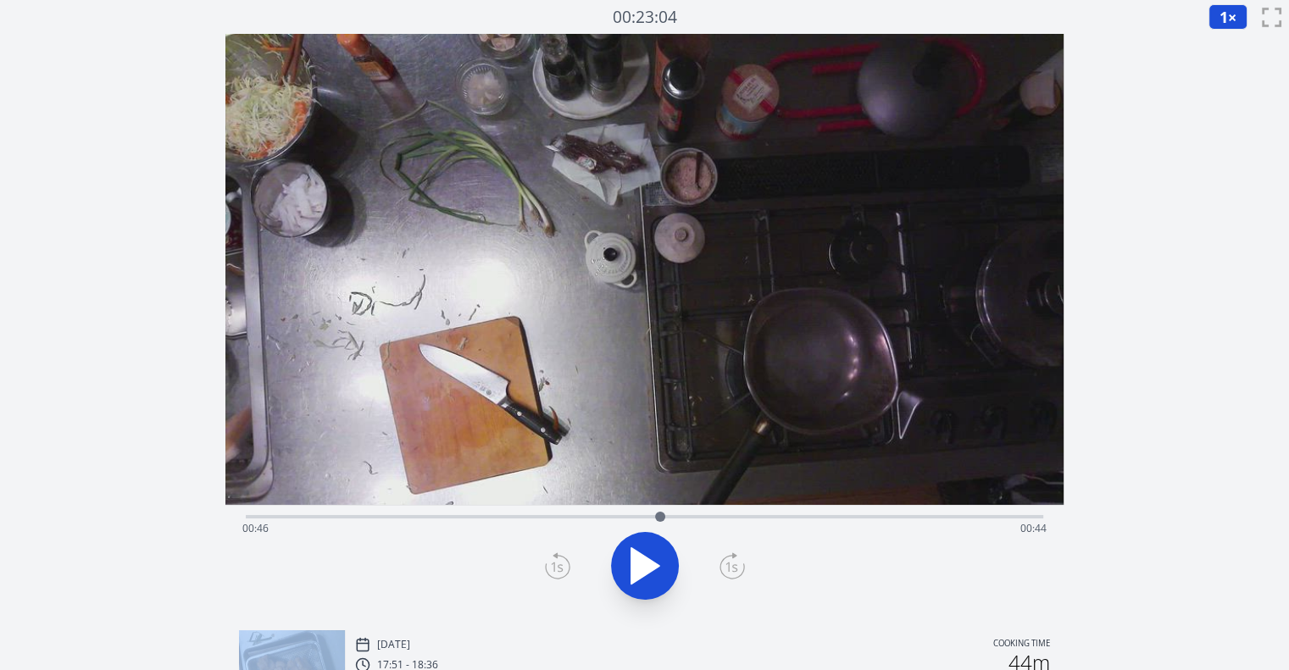
click at [725, 562] on icon at bounding box center [732, 566] width 25 height 27
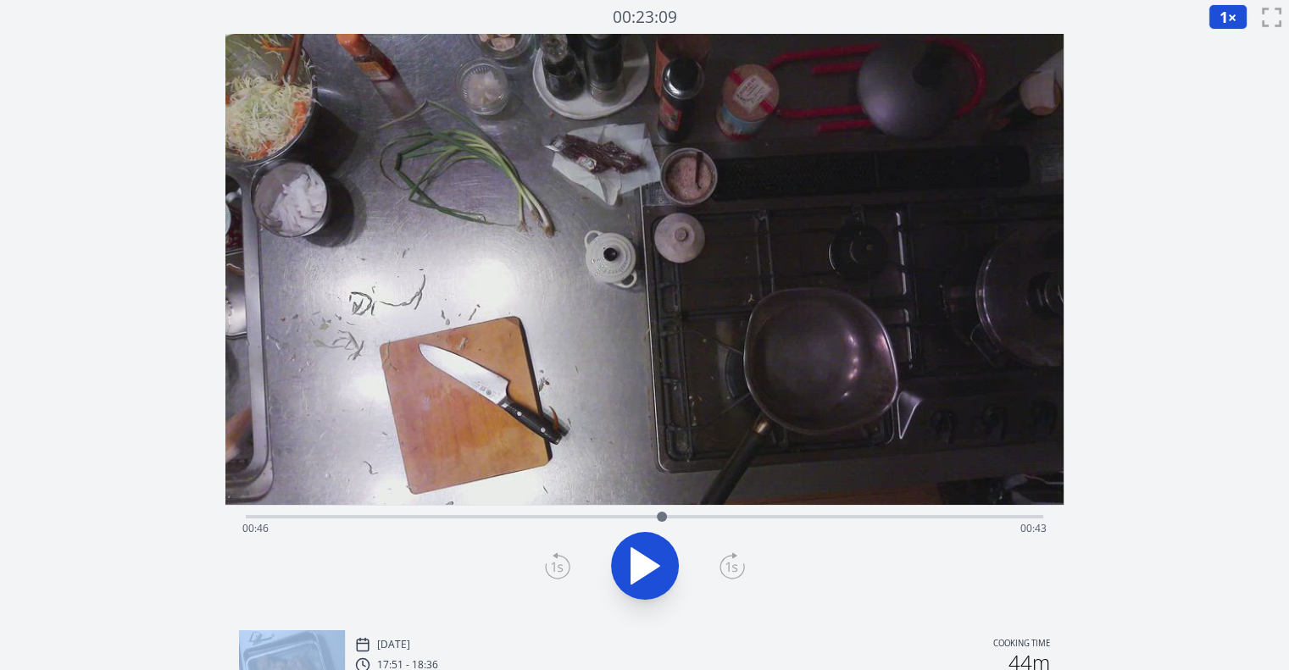
click at [725, 562] on icon at bounding box center [732, 566] width 25 height 27
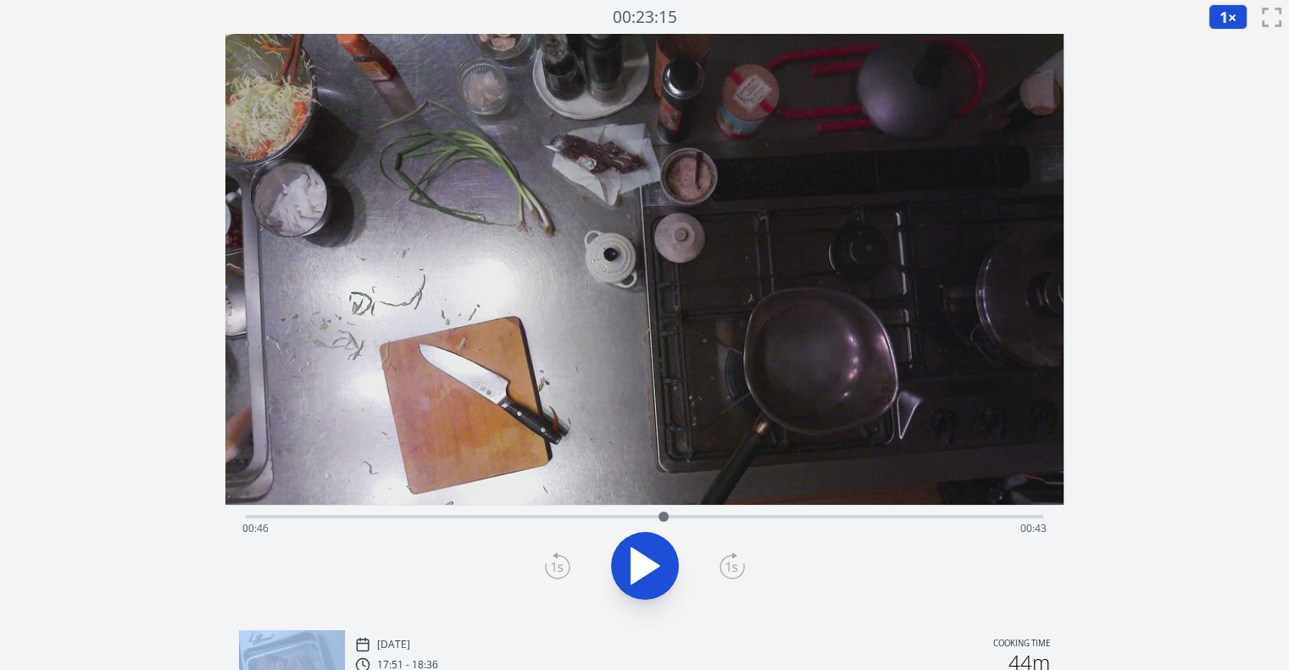
click at [725, 562] on icon at bounding box center [732, 566] width 25 height 27
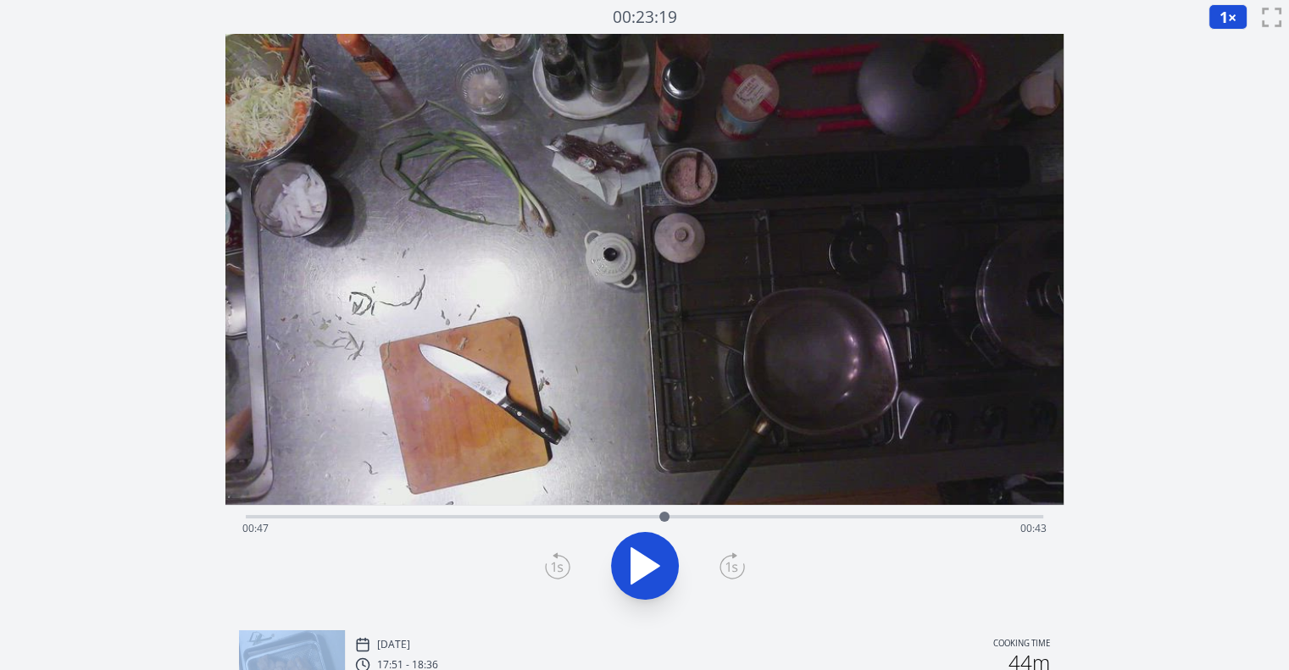
click at [725, 562] on icon at bounding box center [732, 566] width 25 height 27
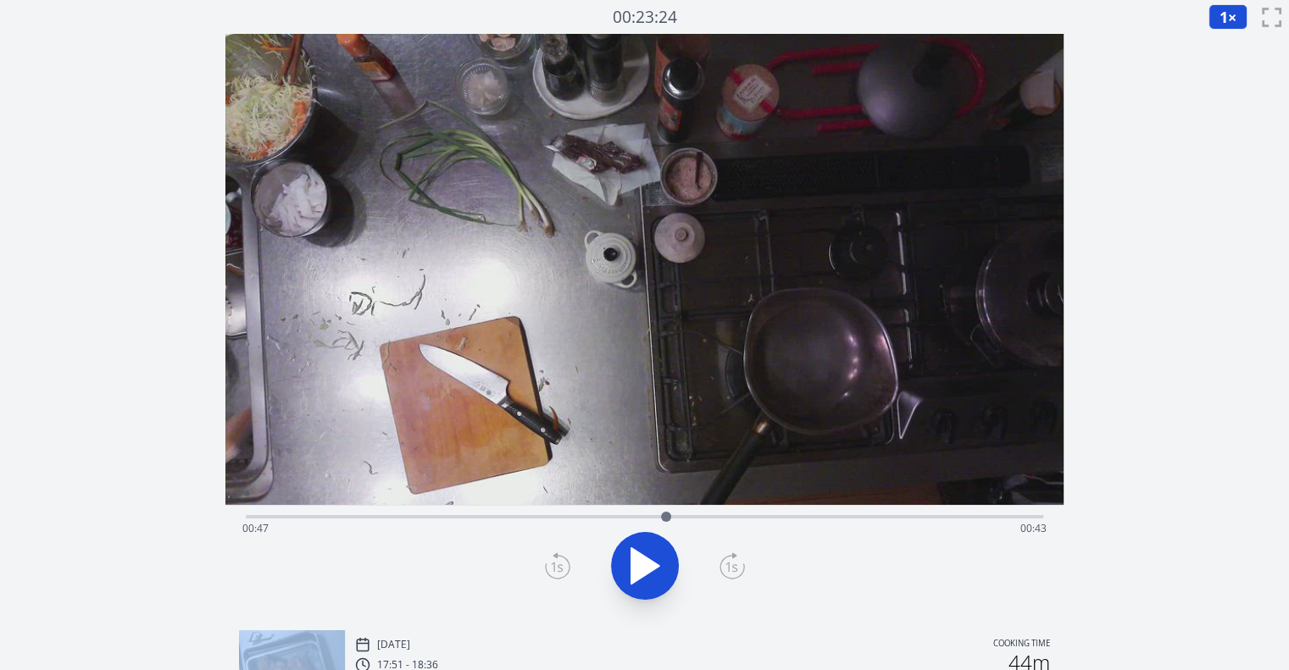
click at [725, 562] on icon at bounding box center [732, 566] width 25 height 27
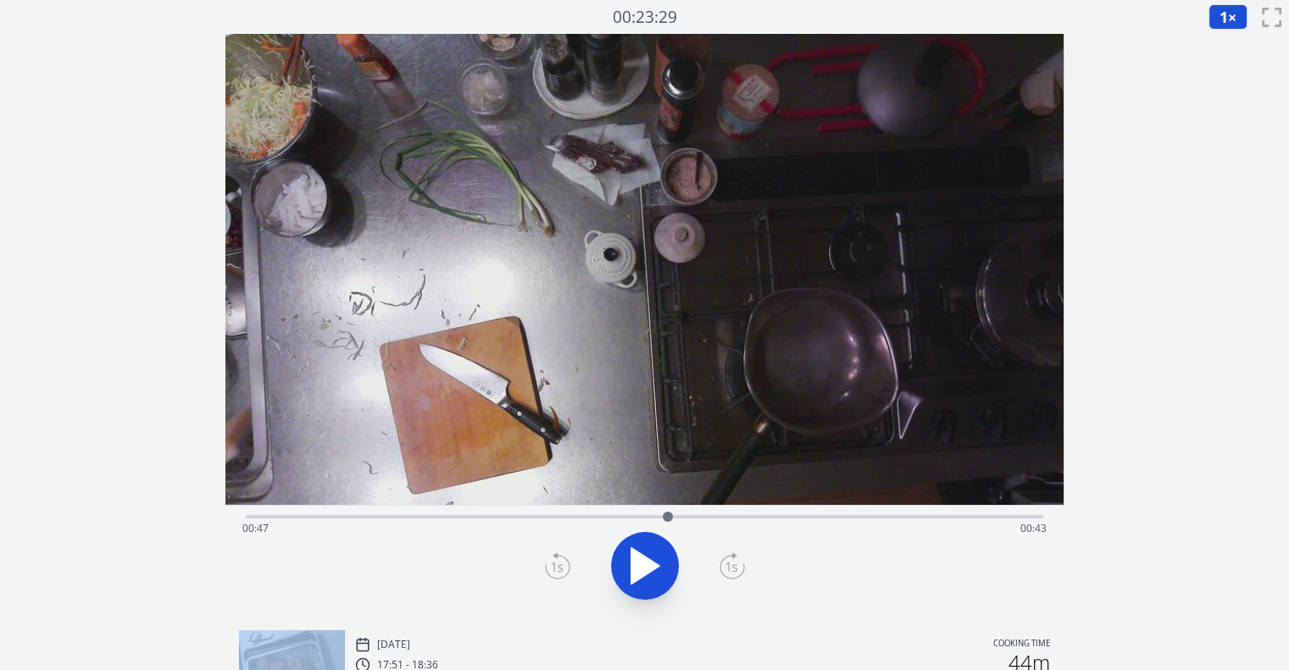
click at [725, 562] on icon at bounding box center [732, 566] width 25 height 27
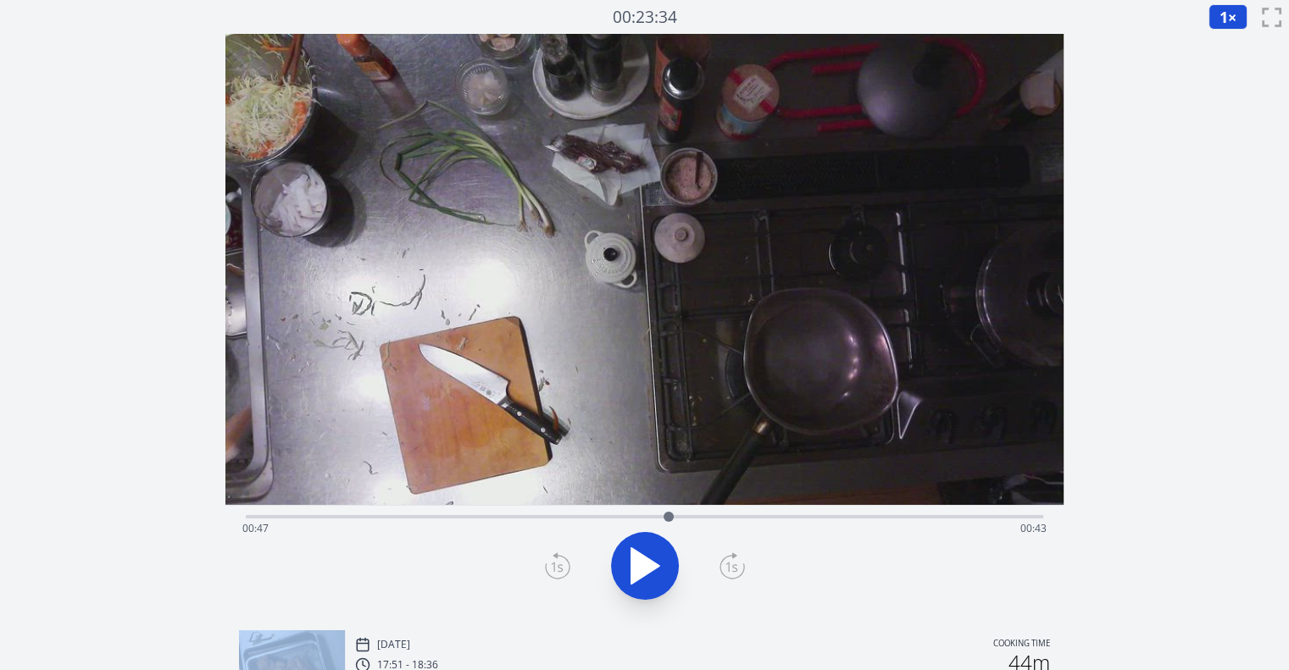
click at [725, 562] on icon at bounding box center [732, 566] width 25 height 27
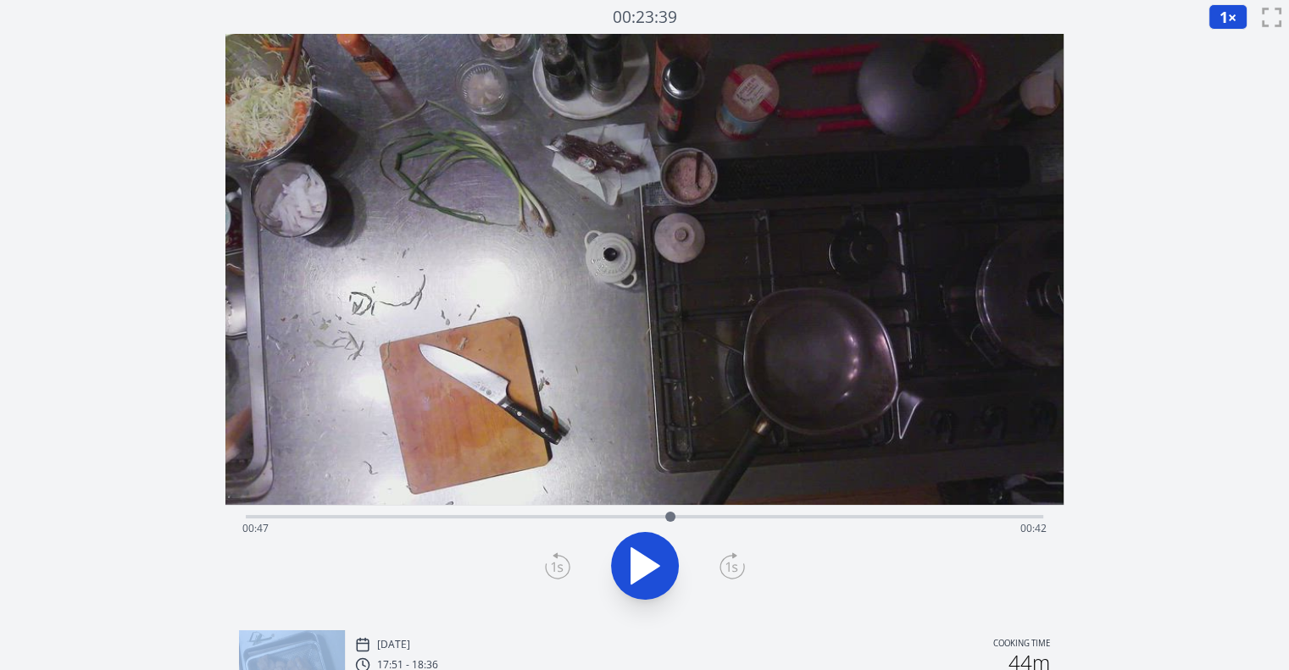
click at [725, 562] on icon at bounding box center [732, 566] width 25 height 27
click at [742, 564] on icon at bounding box center [732, 566] width 25 height 27
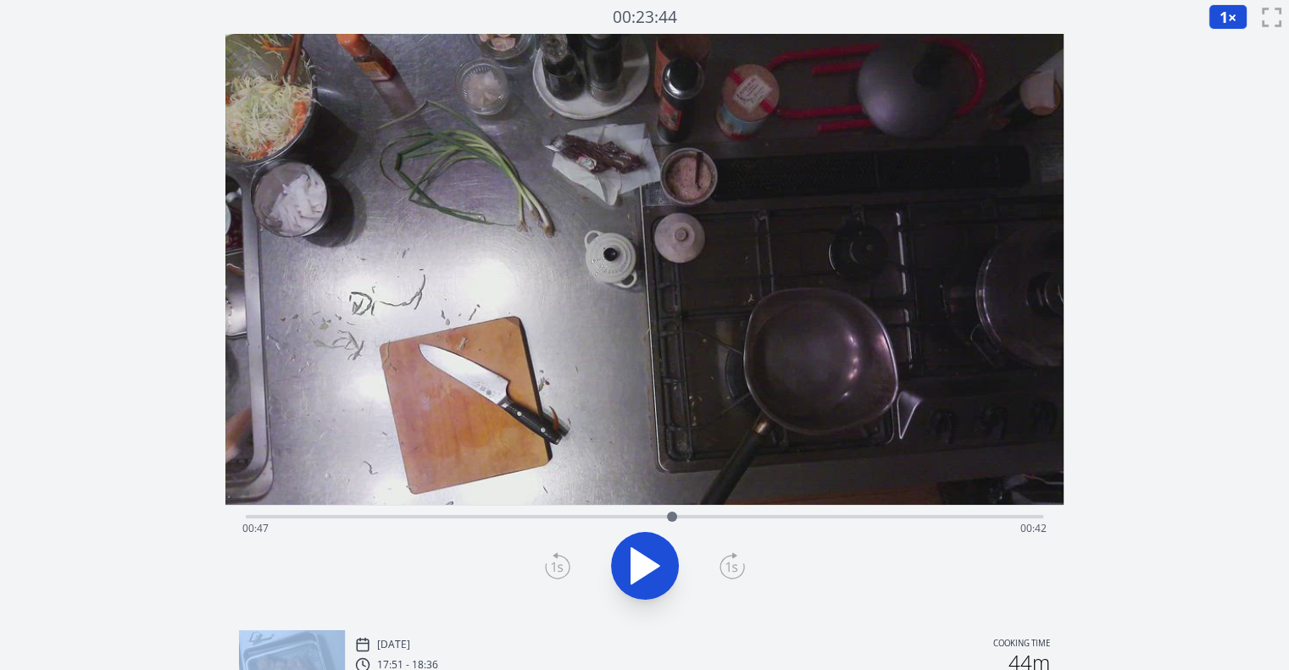
click at [742, 564] on icon at bounding box center [732, 566] width 25 height 27
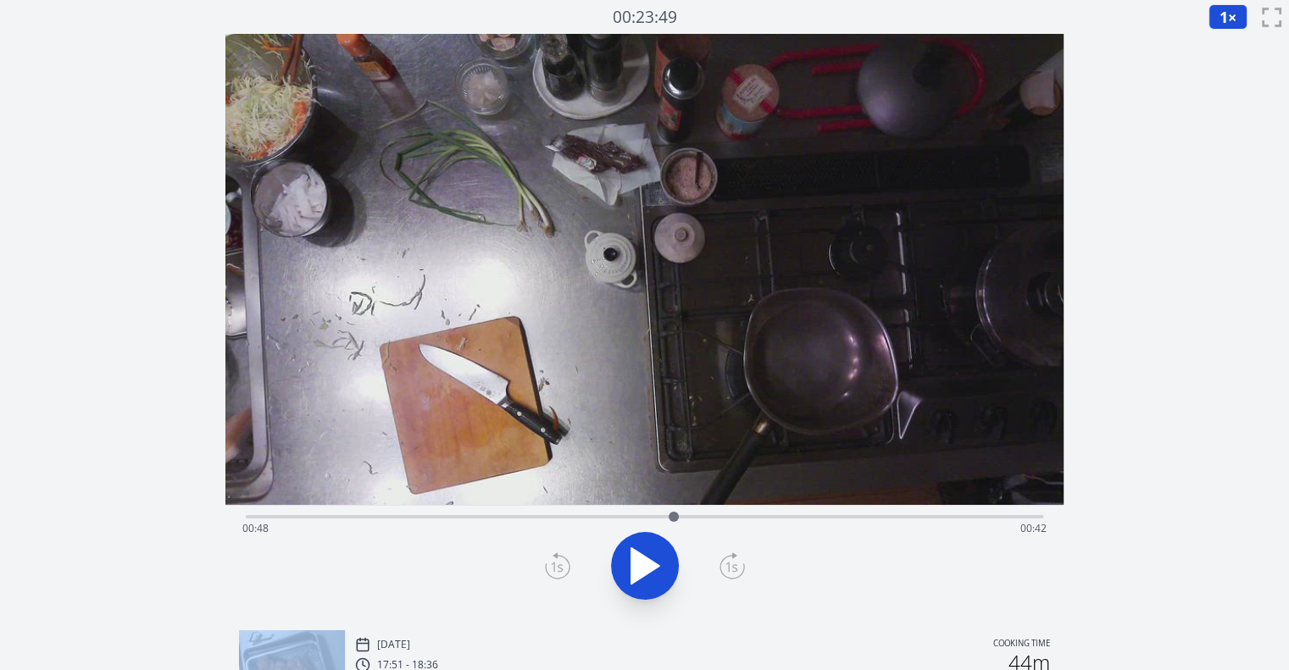
click at [742, 564] on icon at bounding box center [732, 566] width 25 height 27
click at [553, 571] on icon at bounding box center [557, 566] width 25 height 27
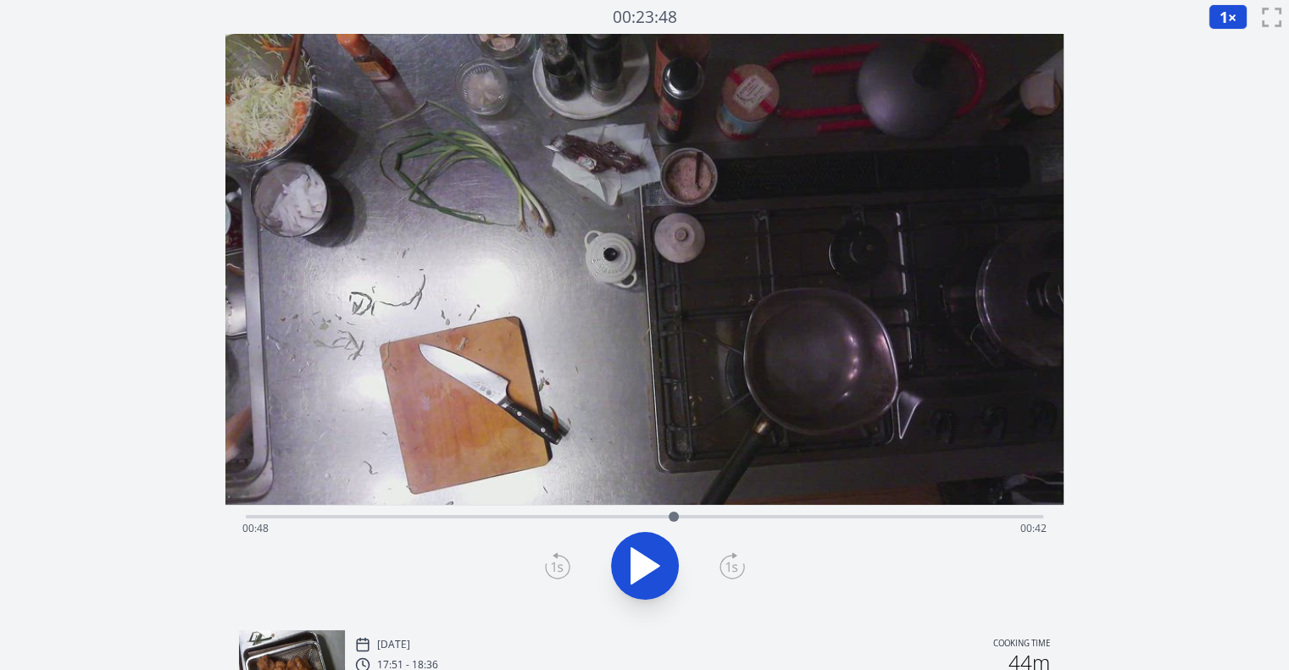
click at [553, 571] on icon at bounding box center [557, 566] width 25 height 27
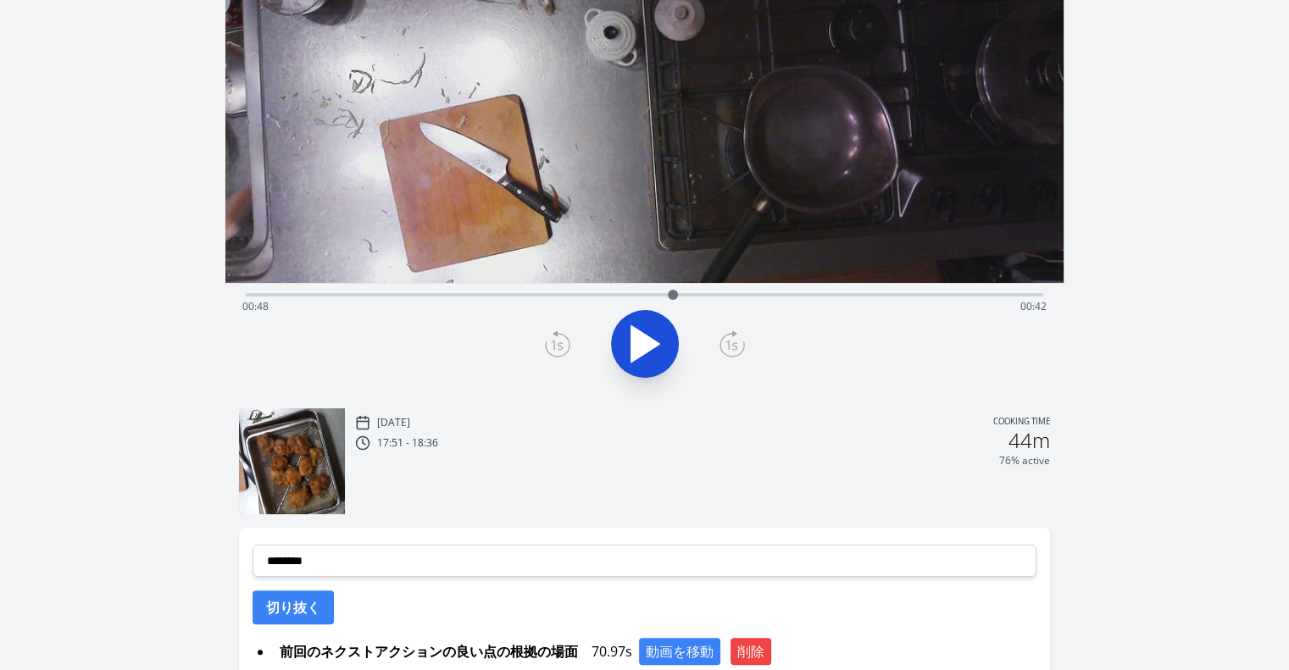
scroll to position [224, 0]
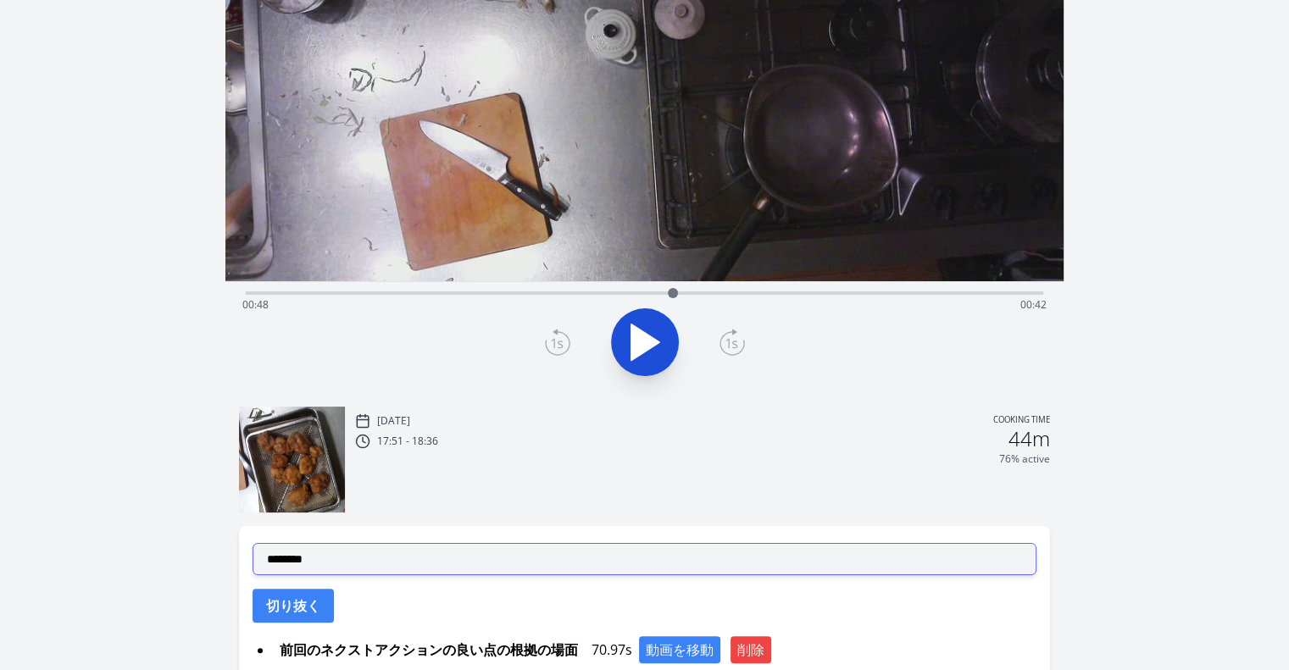
click at [451, 565] on select "**********" at bounding box center [645, 559] width 784 height 32
select select "**********"
click at [253, 543] on select "**********" at bounding box center [645, 559] width 784 height 32
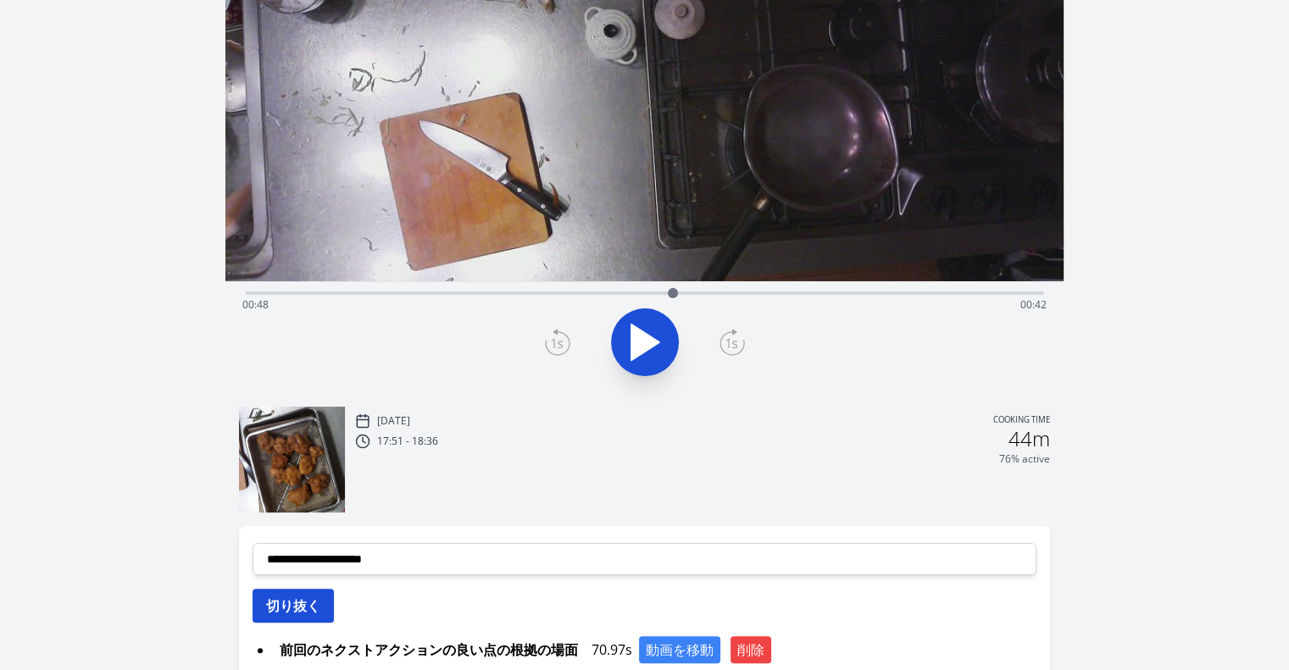
click at [298, 607] on button "切り抜く" at bounding box center [293, 606] width 81 height 34
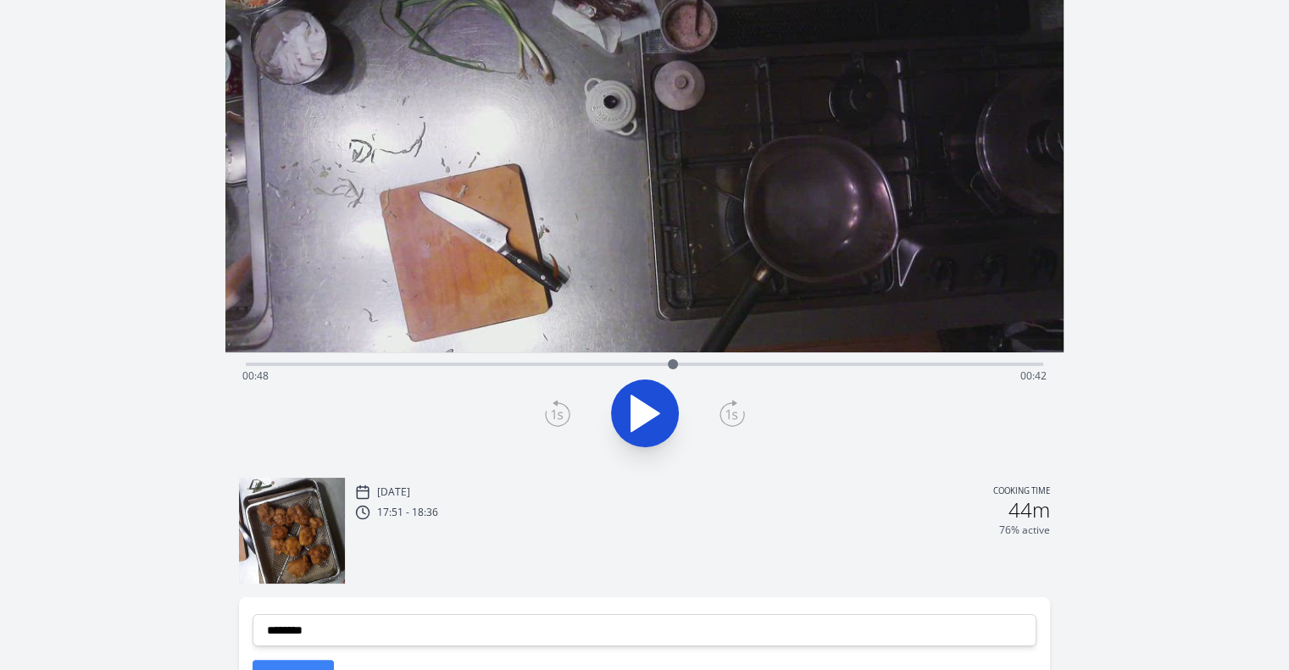
scroll to position [152, 0]
click at [668, 365] on div at bounding box center [668, 365] width 10 height 10
click at [560, 415] on icon at bounding box center [557, 414] width 25 height 27
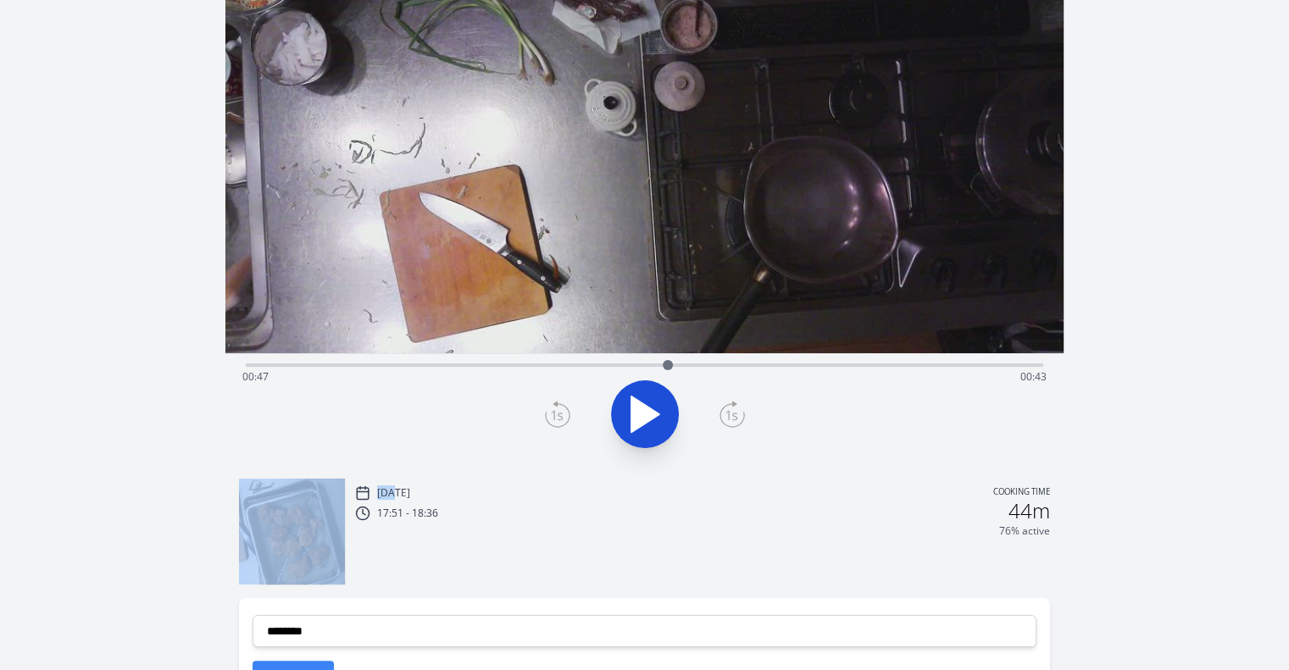
click at [560, 415] on icon at bounding box center [557, 414] width 25 height 27
drag, startPoint x: 560, startPoint y: 415, endPoint x: 731, endPoint y: 401, distance: 171.8
click at [731, 401] on div at bounding box center [645, 414] width 818 height 81
click at [731, 401] on icon at bounding box center [732, 414] width 25 height 27
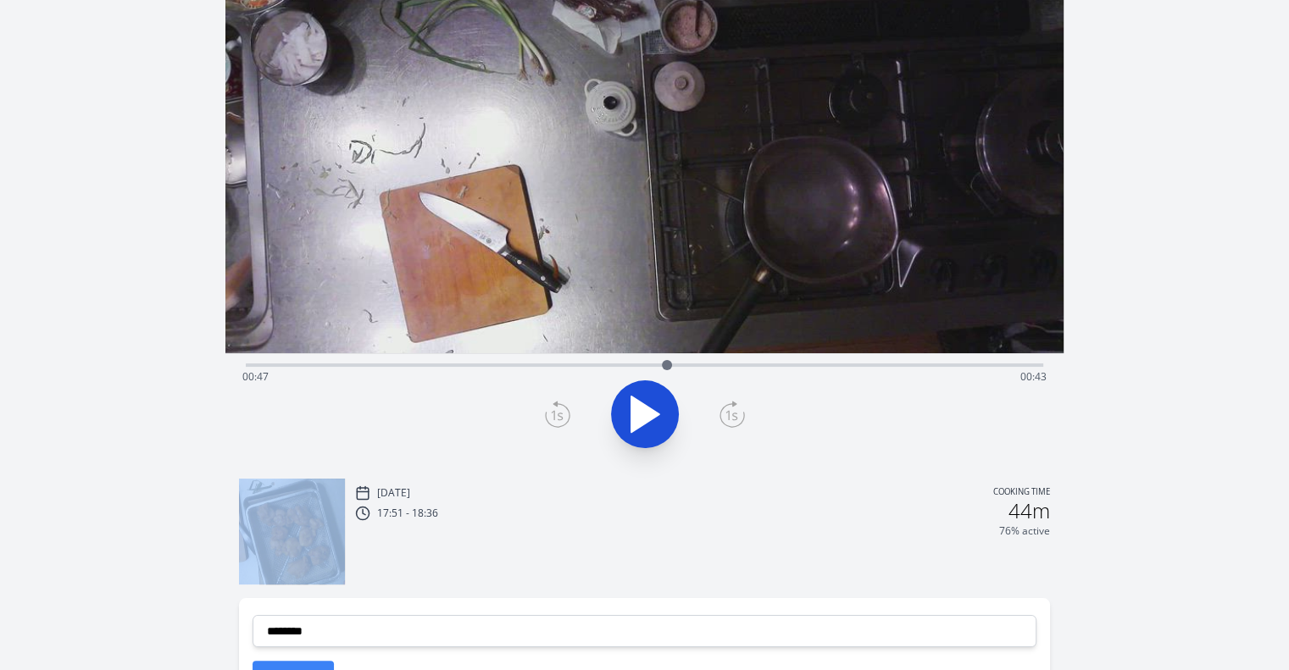
click at [731, 401] on icon at bounding box center [732, 414] width 25 height 27
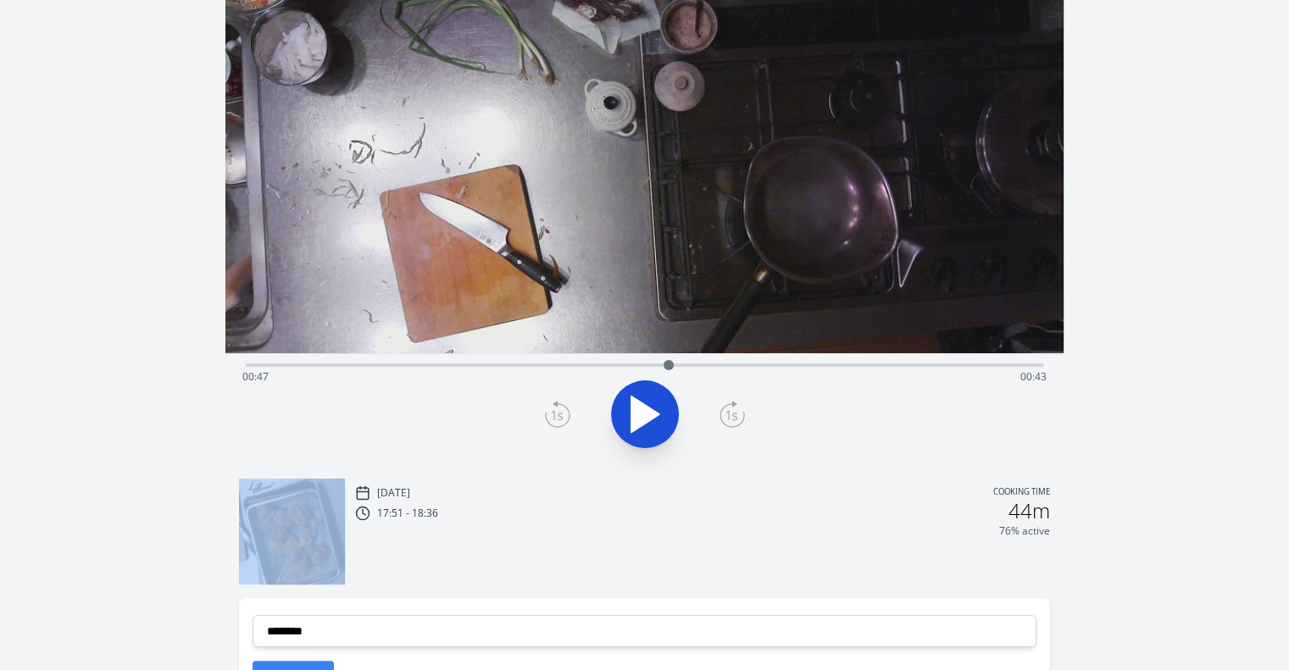
click at [731, 401] on icon at bounding box center [732, 414] width 25 height 27
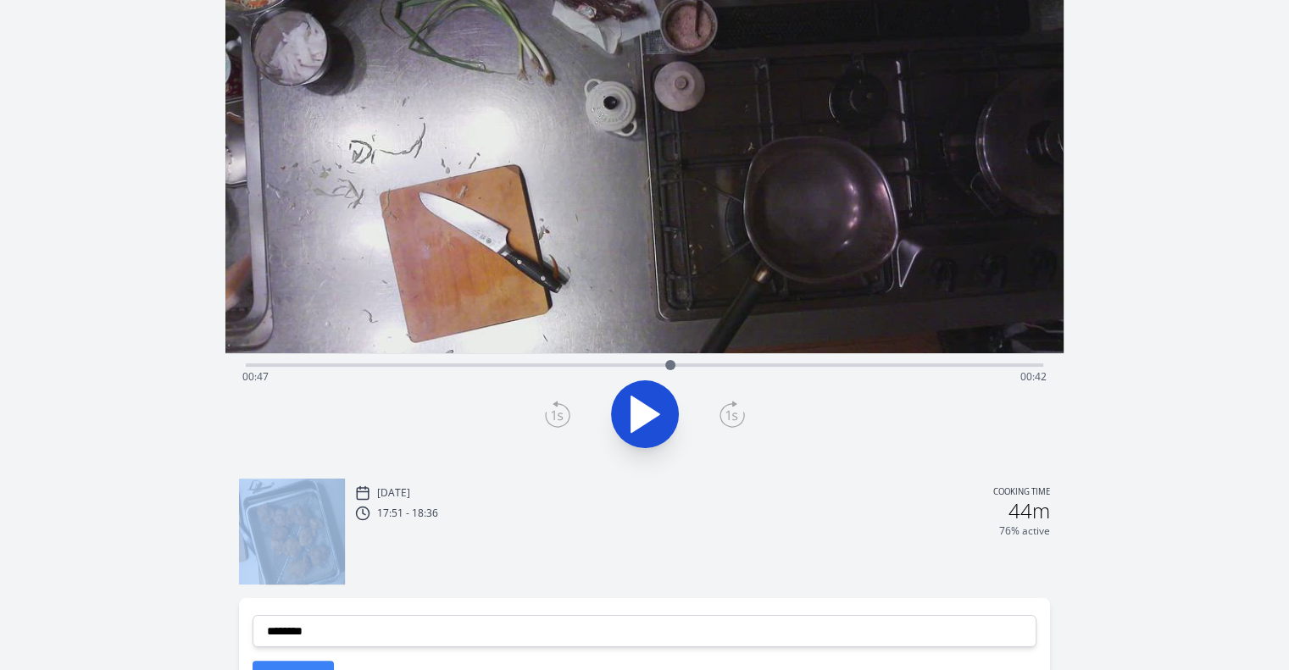
click at [731, 401] on icon at bounding box center [732, 414] width 25 height 27
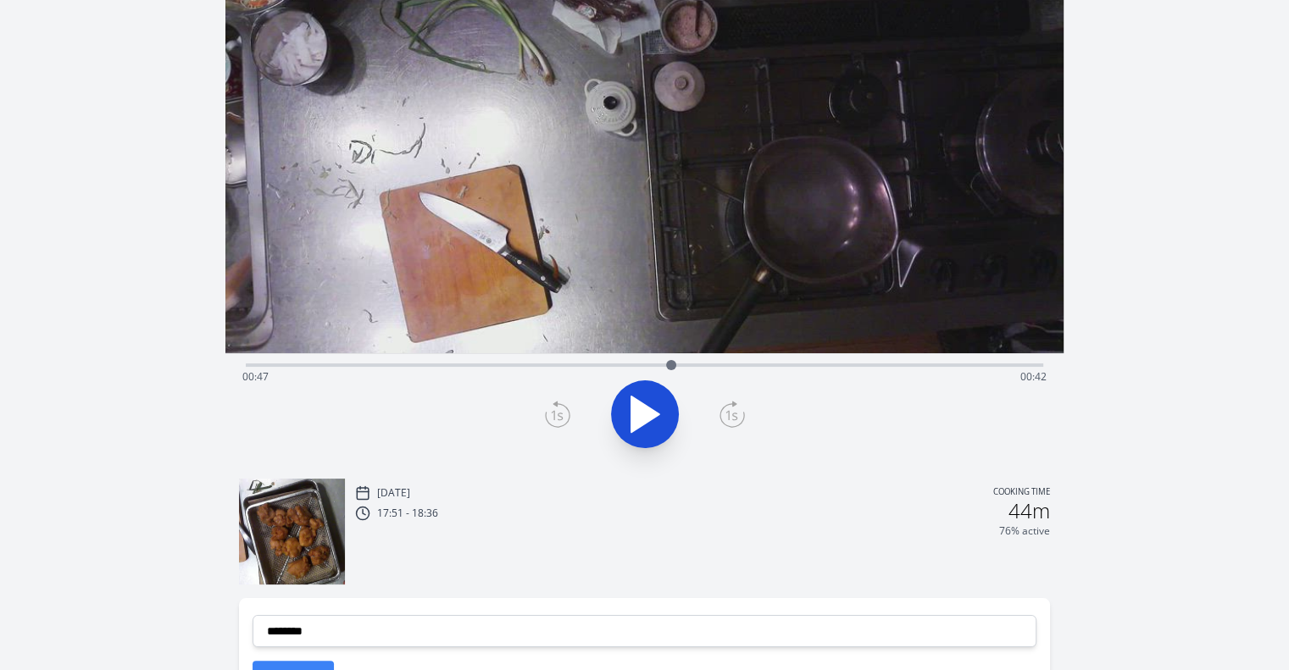
click at [546, 413] on icon at bounding box center [557, 414] width 25 height 27
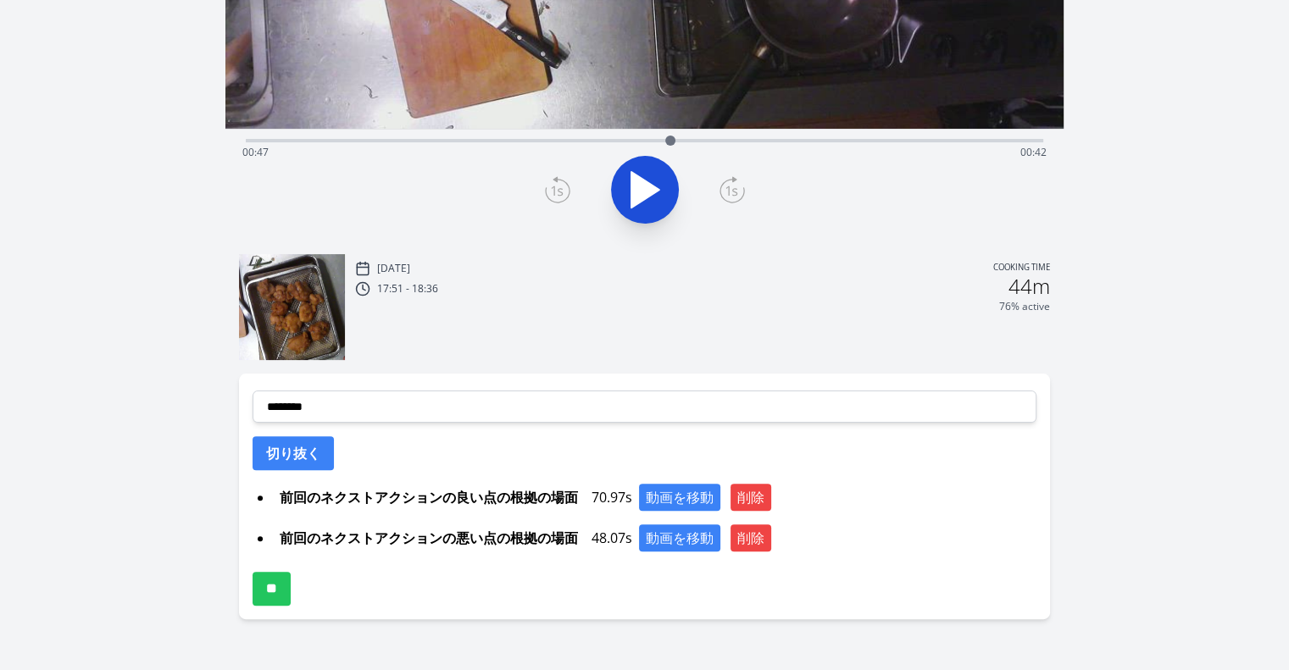
scroll to position [377, 0]
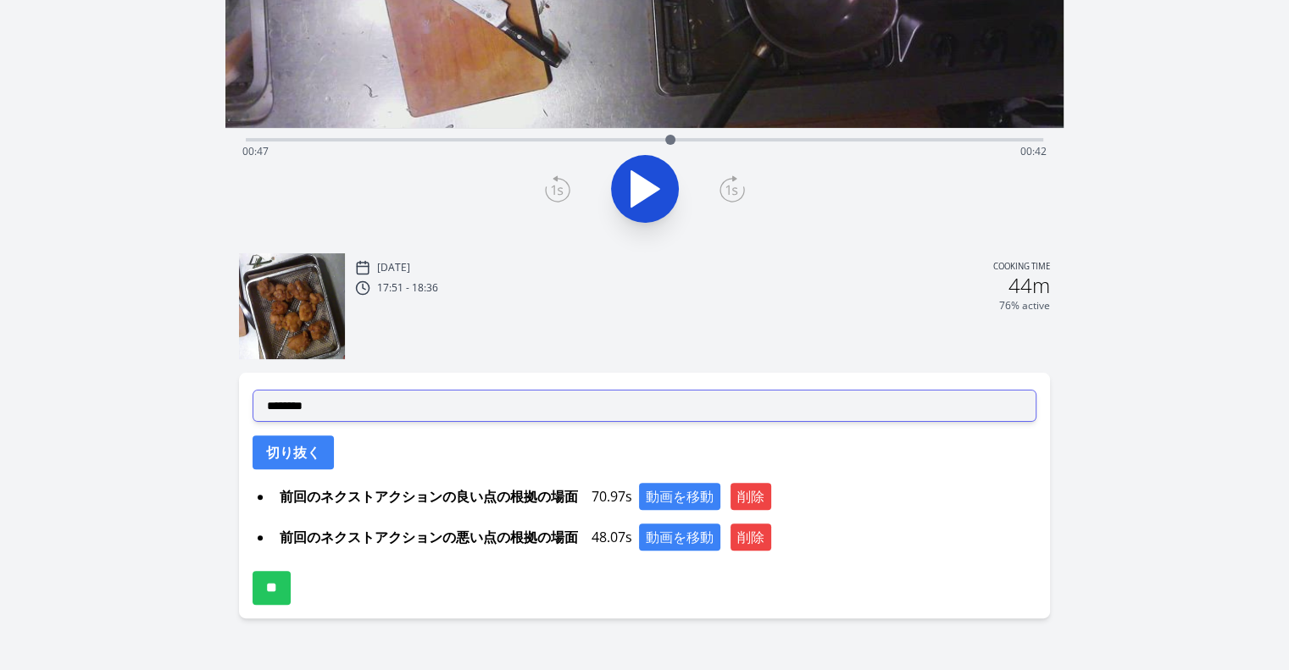
click at [558, 396] on select "**********" at bounding box center [645, 406] width 784 height 32
select select "**********"
click at [253, 390] on select "**********" at bounding box center [645, 406] width 784 height 32
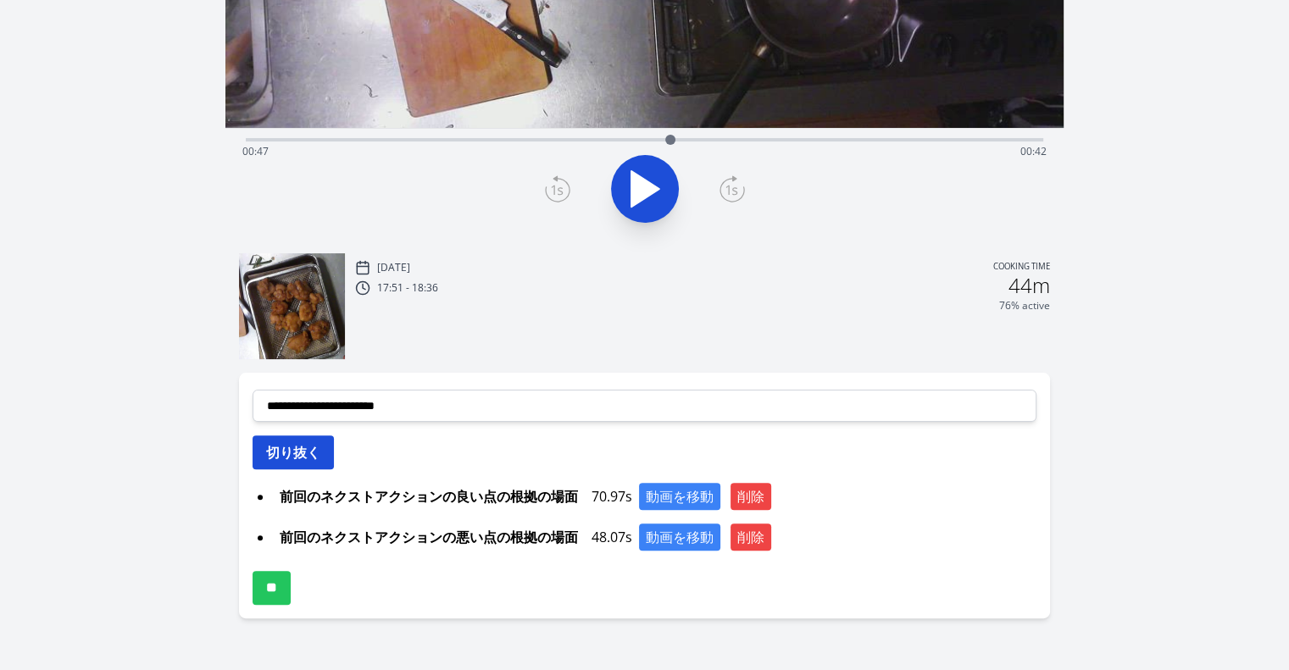
click at [270, 449] on button "切り抜く" at bounding box center [293, 453] width 81 height 34
select select
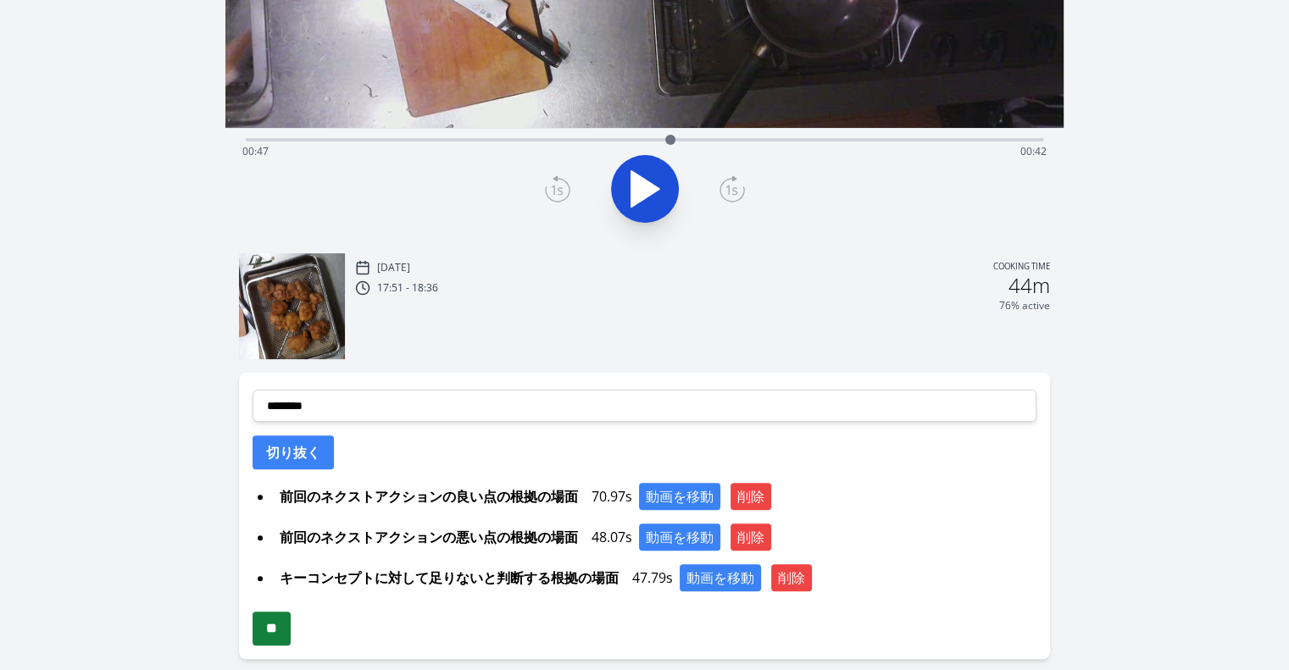
click at [275, 623] on input "**" at bounding box center [272, 629] width 38 height 34
